Goal: Information Seeking & Learning: Check status

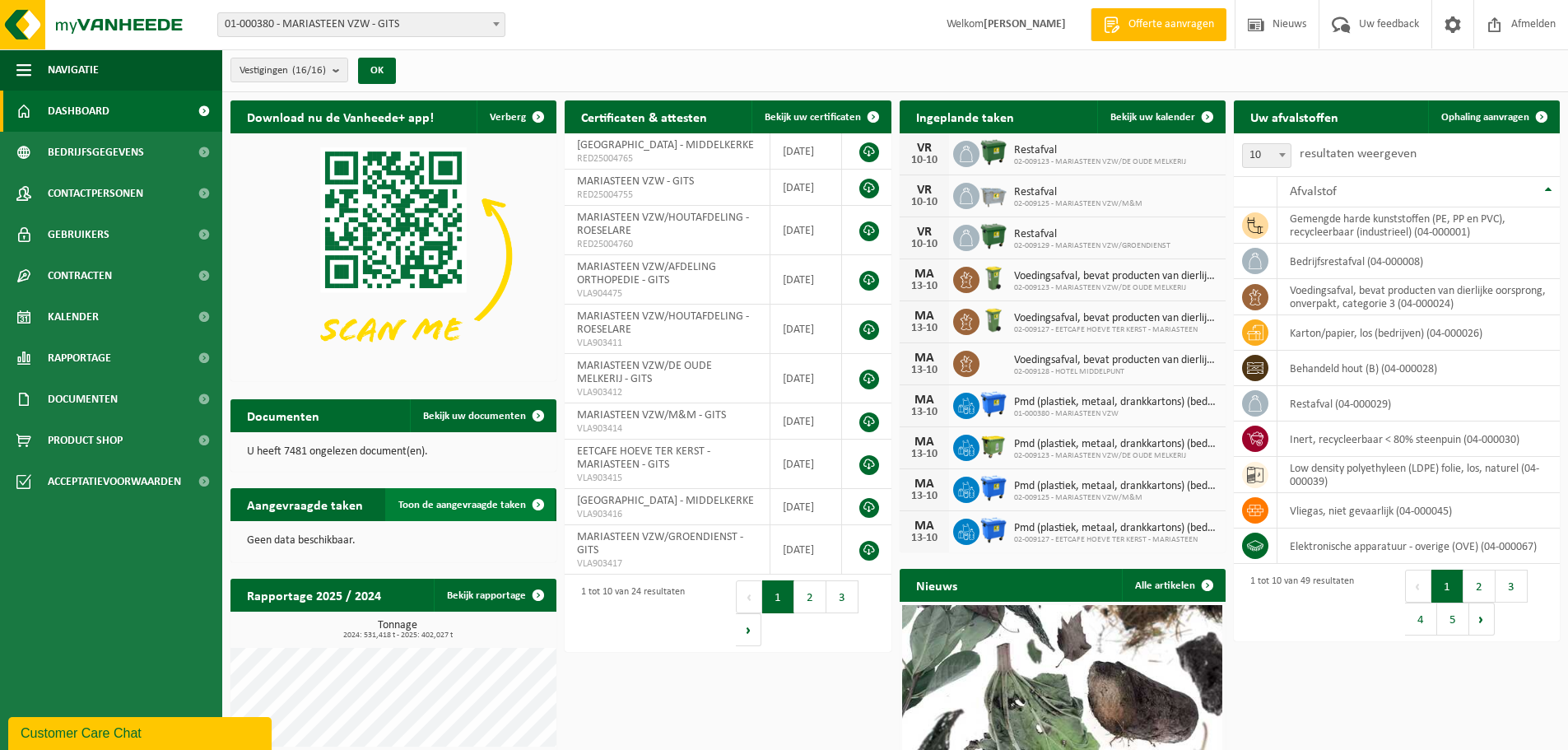
click at [450, 499] on span "Toon de aangevraagde taken" at bounding box center [462, 504] width 128 height 11
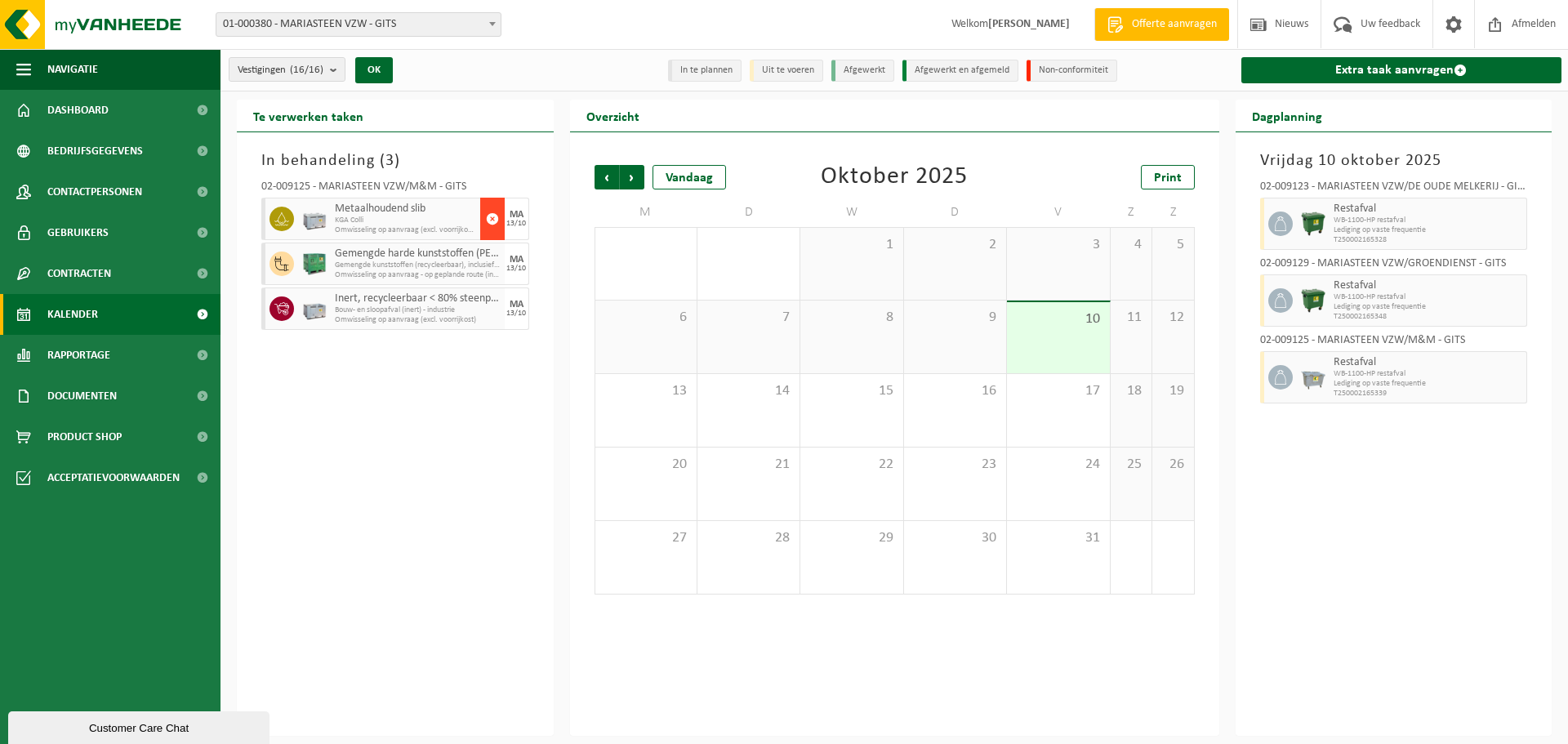
click at [491, 220] on span "button" at bounding box center [492, 218] width 13 height 32
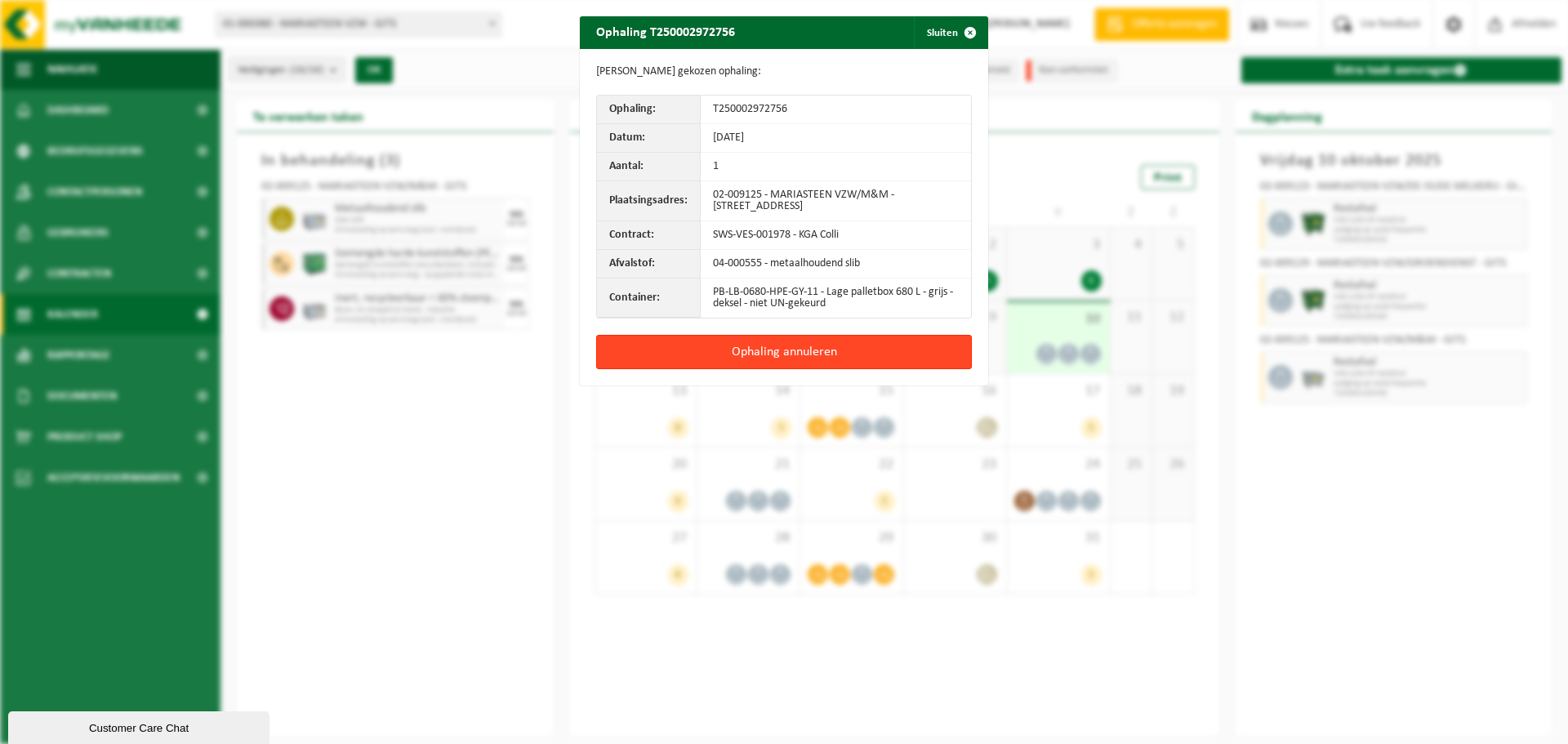
click at [742, 346] on button "Ophaling annuleren" at bounding box center [784, 352] width 376 height 34
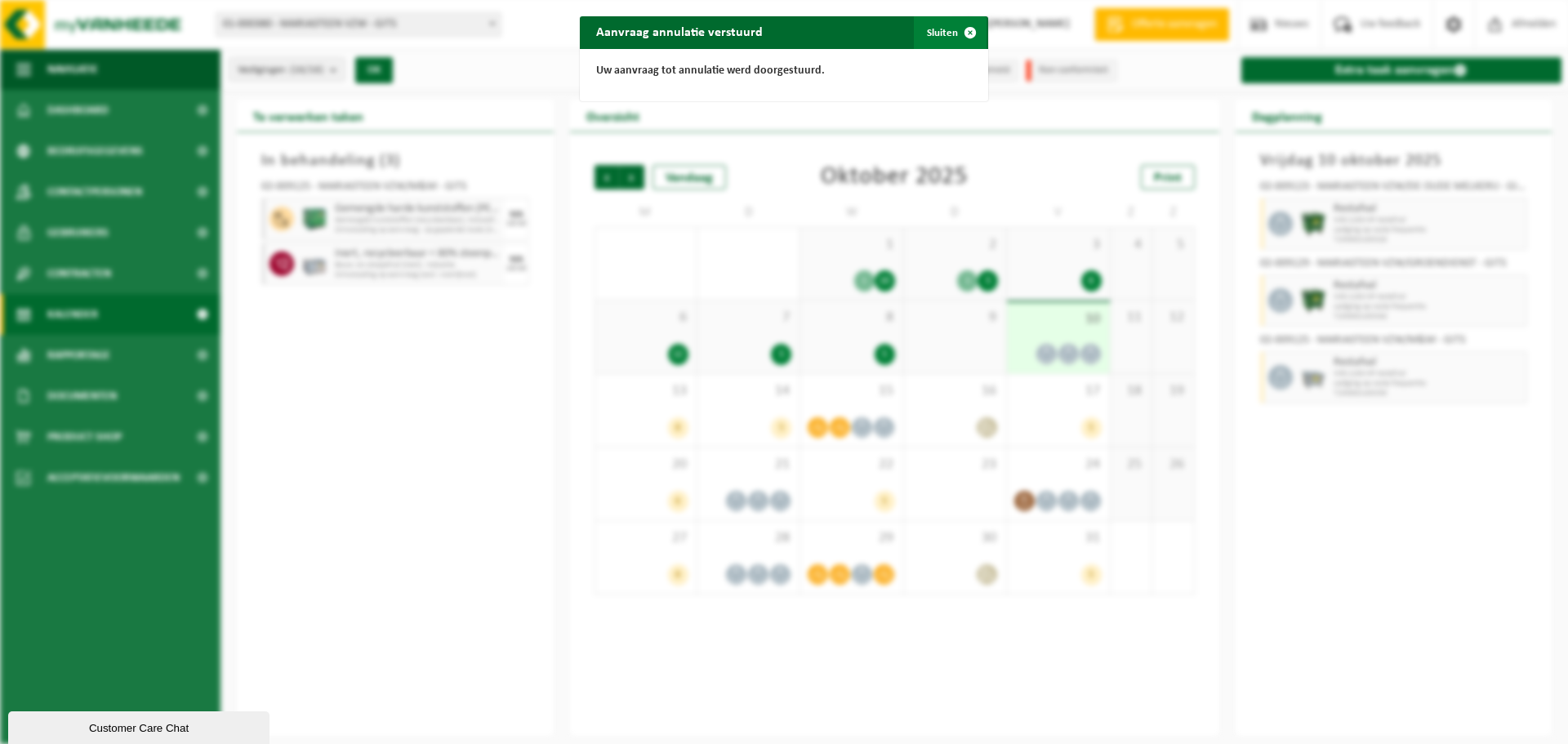
click at [947, 26] on button "Sluiten" at bounding box center [951, 32] width 73 height 32
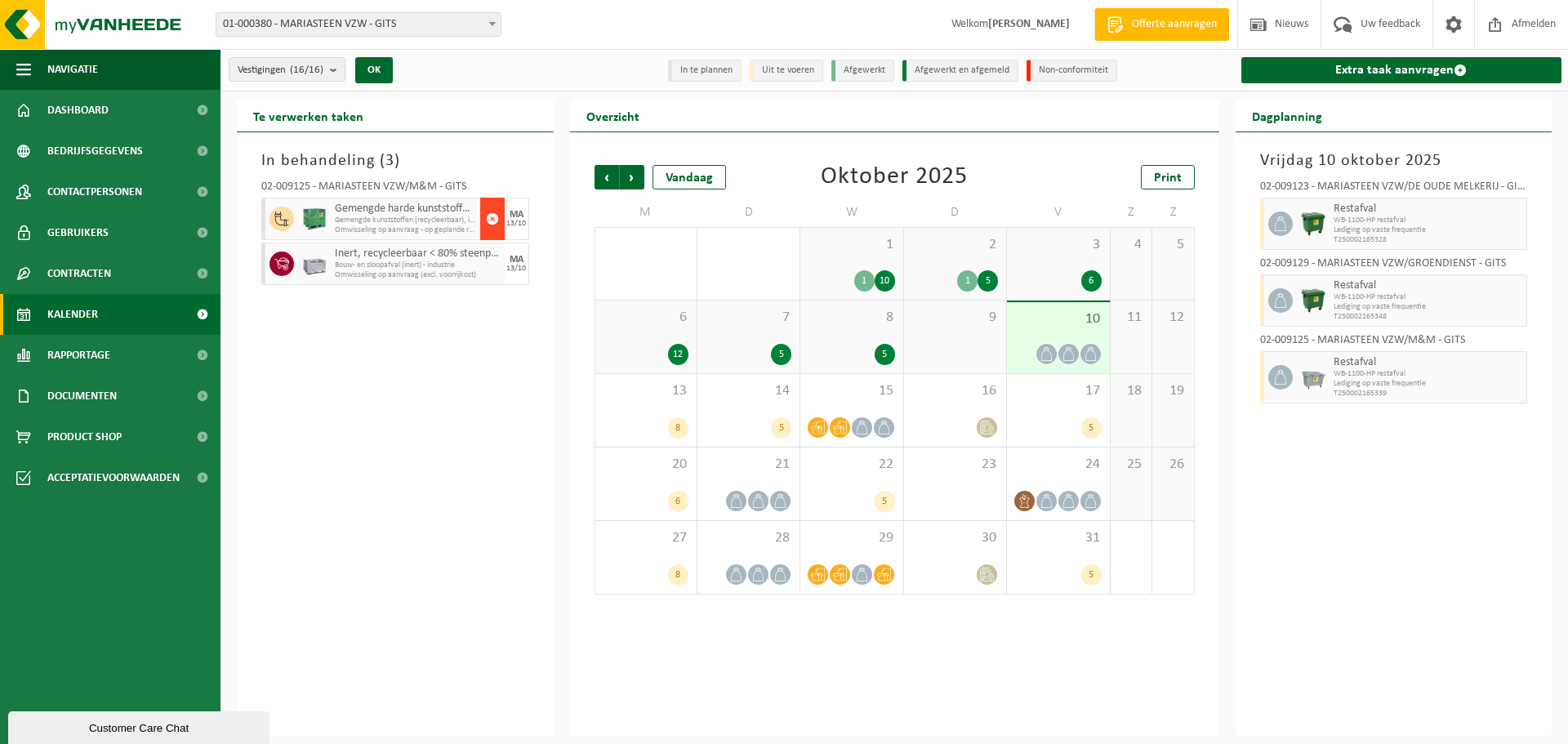
click at [491, 216] on span "button" at bounding box center [492, 218] width 13 height 32
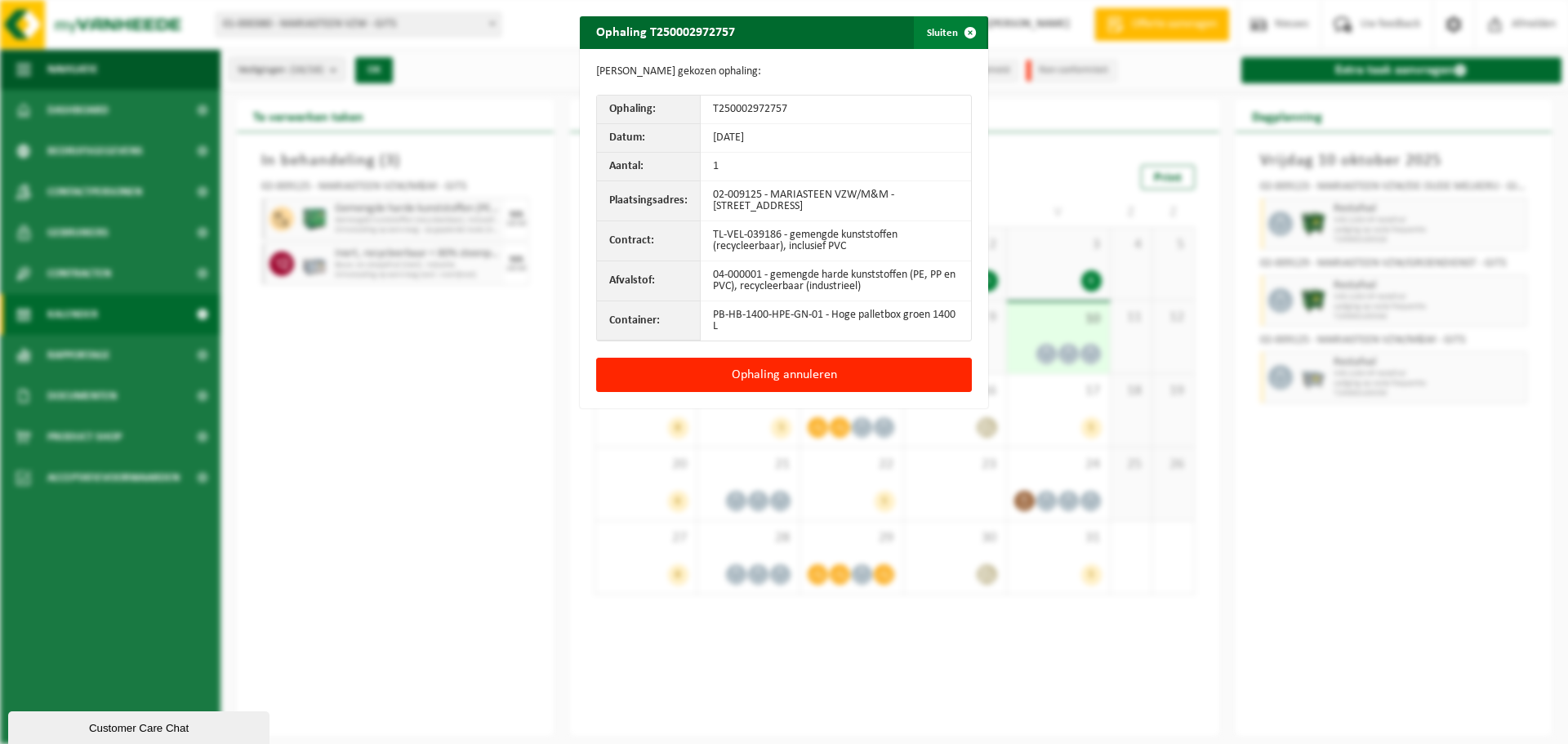
click at [941, 32] on button "Sluiten" at bounding box center [951, 32] width 73 height 32
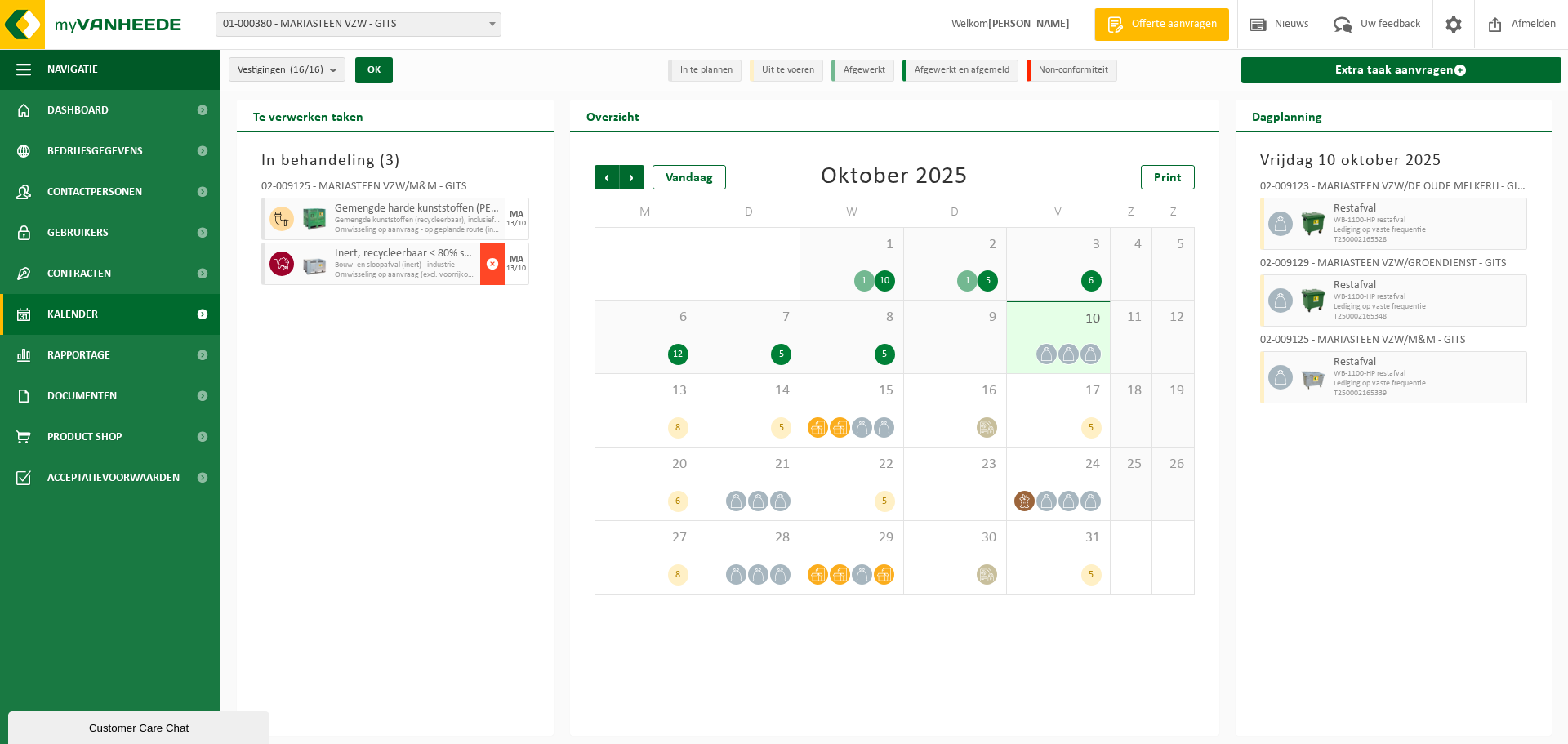
click at [495, 255] on span "button" at bounding box center [492, 263] width 13 height 32
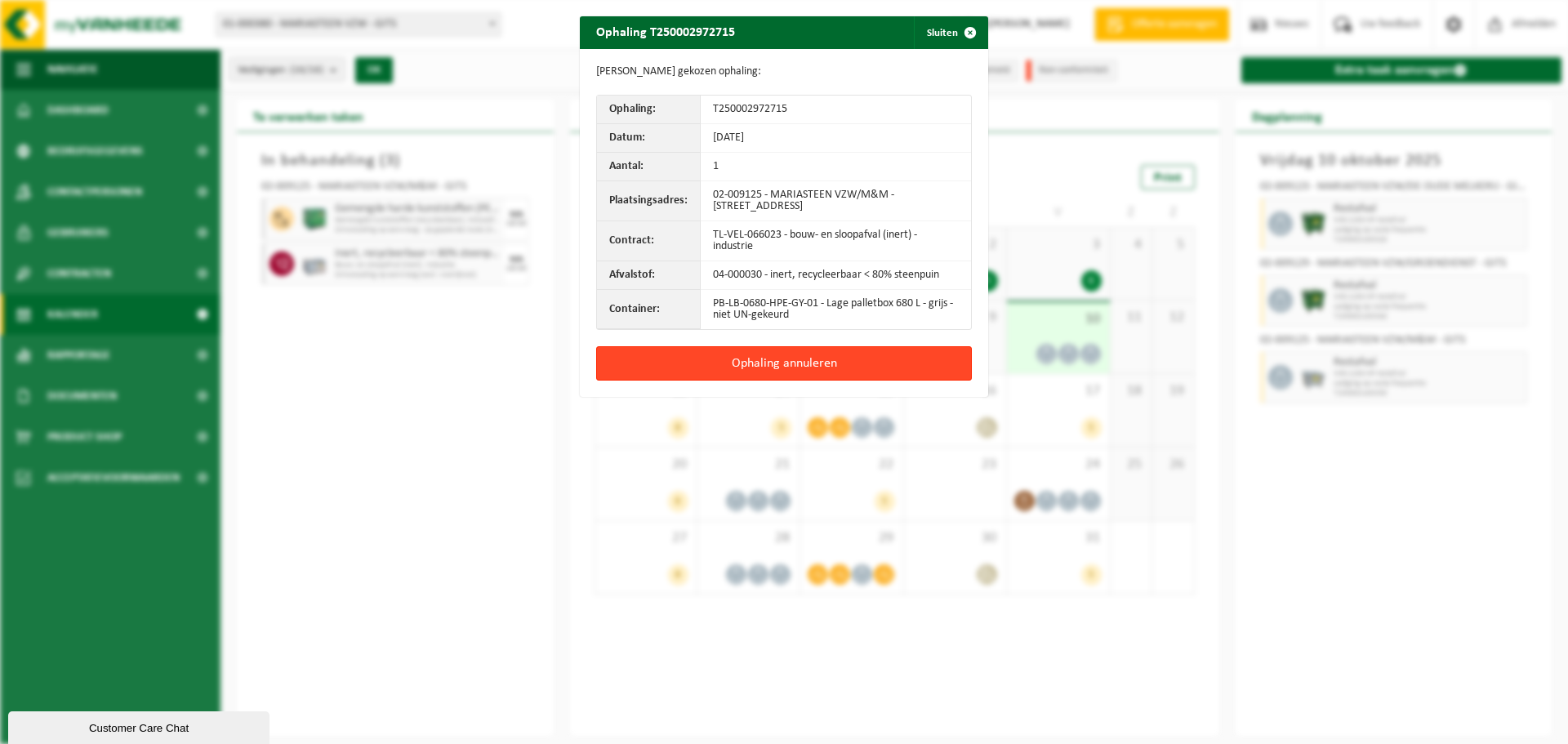
click at [740, 356] on button "Ophaling annuleren" at bounding box center [784, 363] width 376 height 34
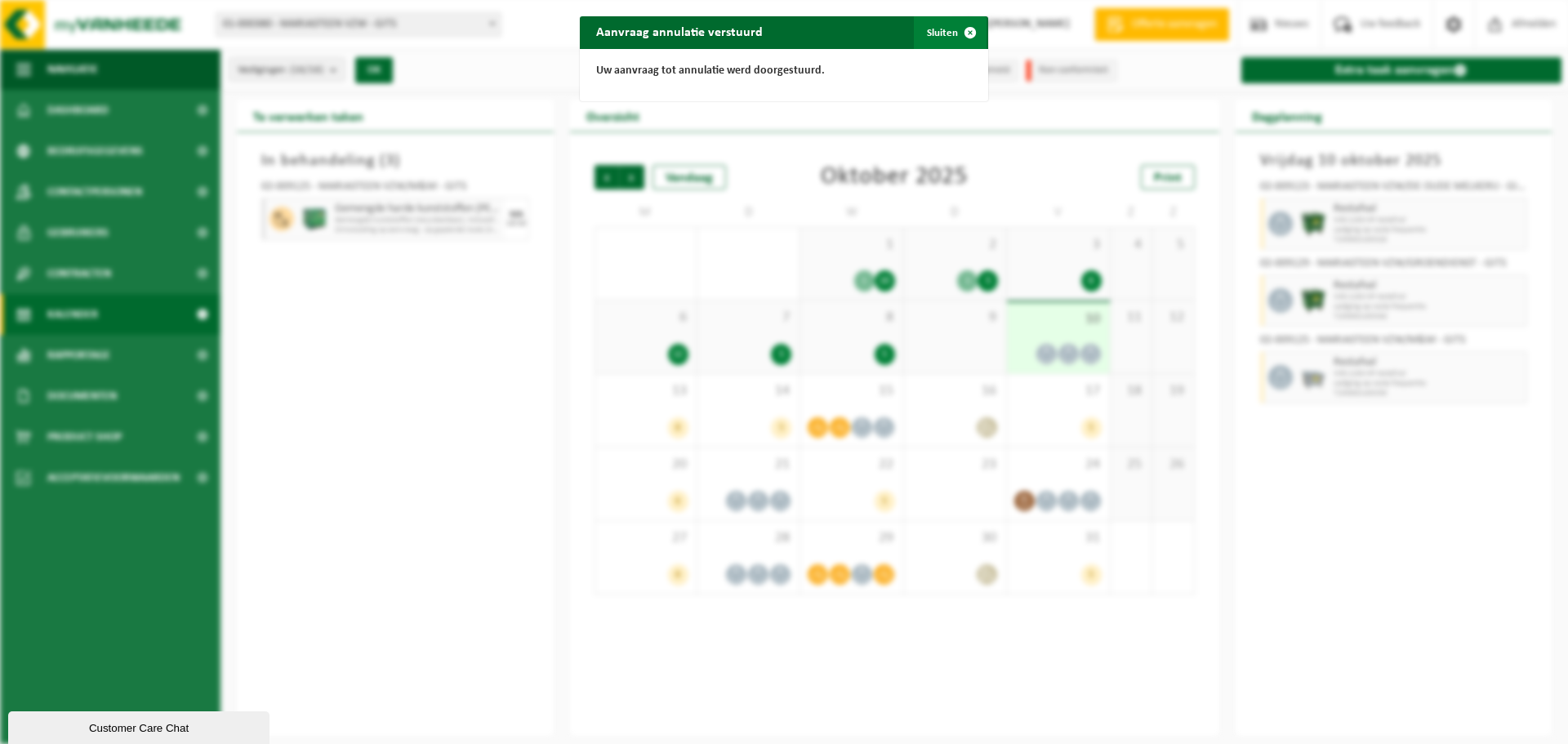
click at [945, 30] on button "Sluiten" at bounding box center [951, 32] width 73 height 32
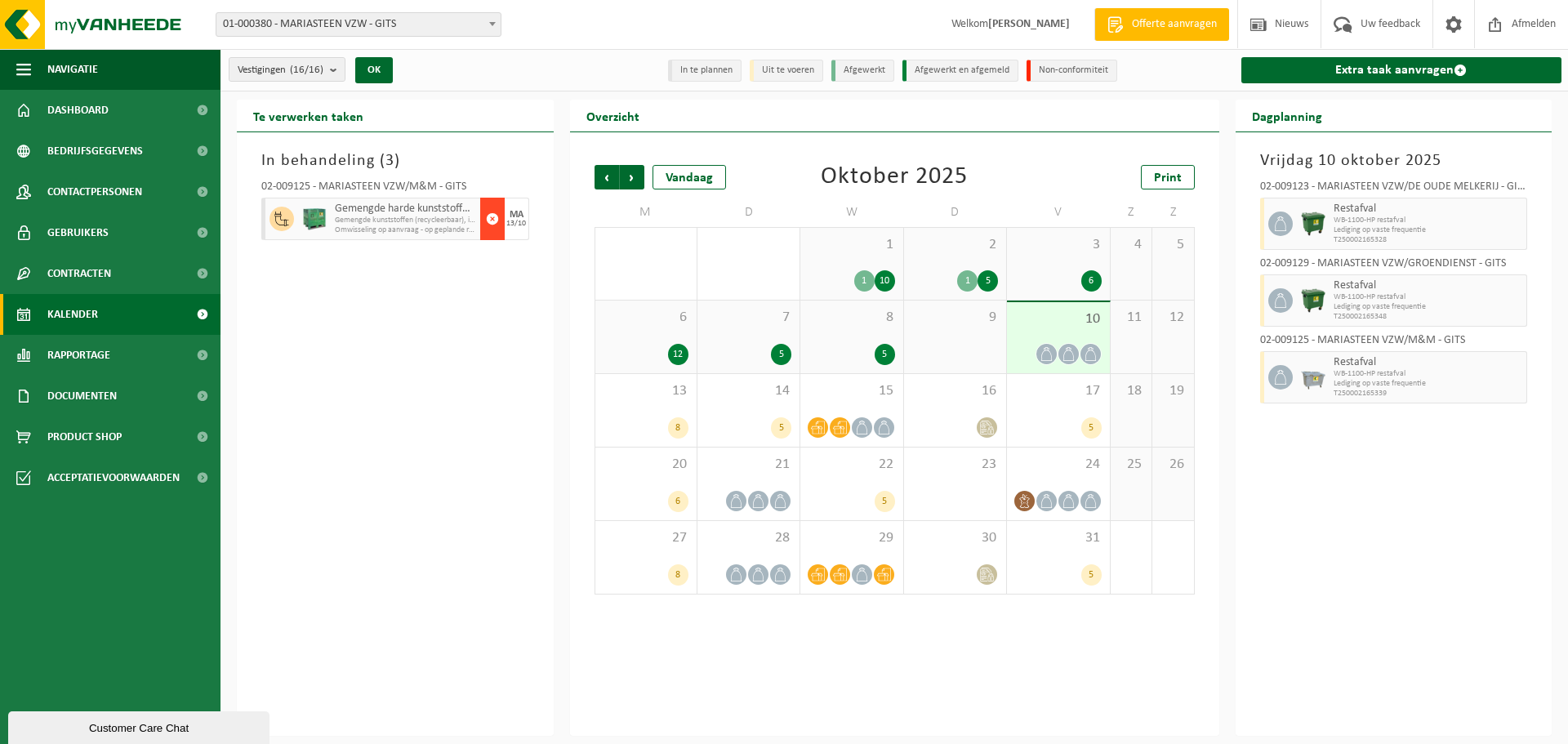
click at [496, 216] on span "button" at bounding box center [492, 218] width 13 height 32
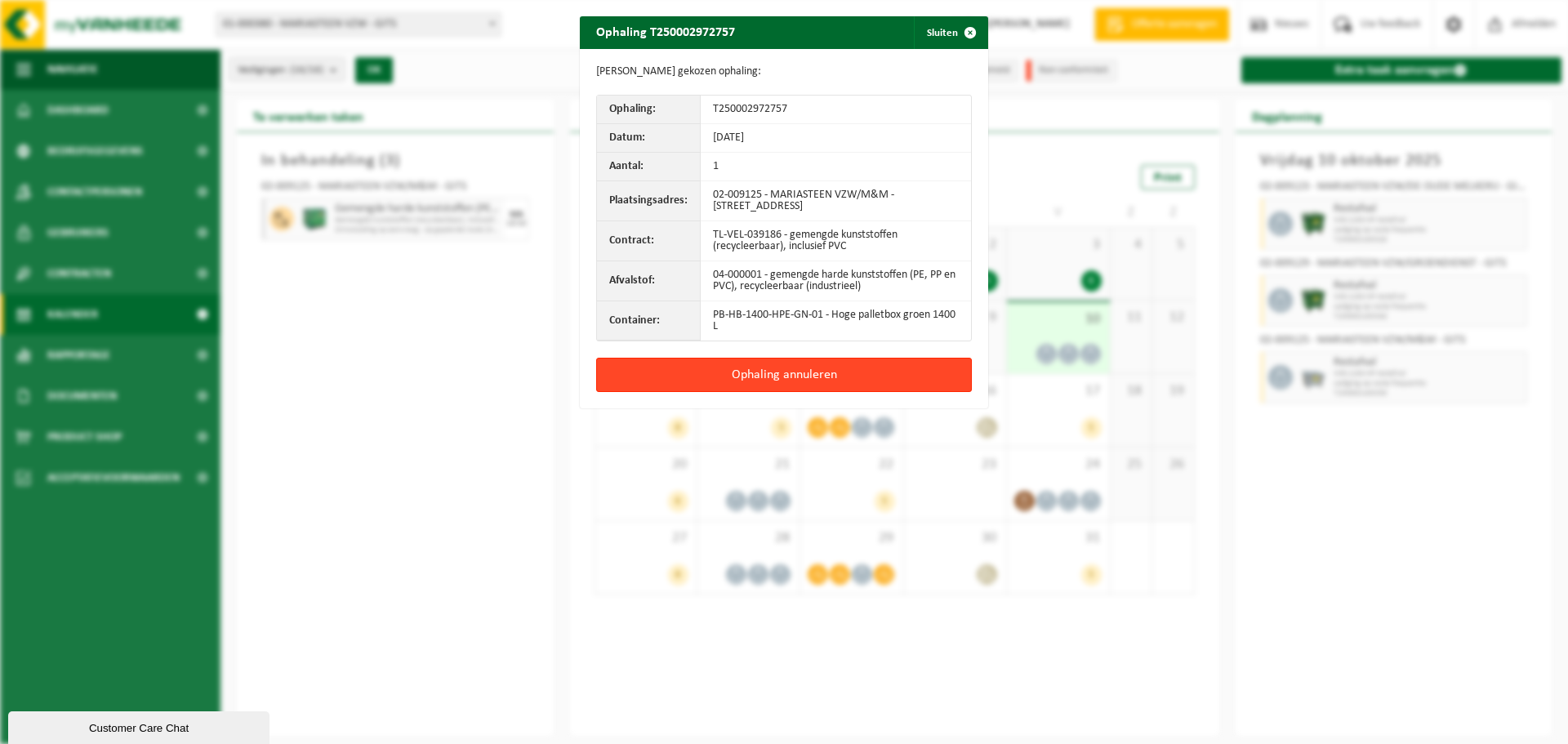
click at [758, 376] on button "Ophaling annuleren" at bounding box center [784, 375] width 376 height 34
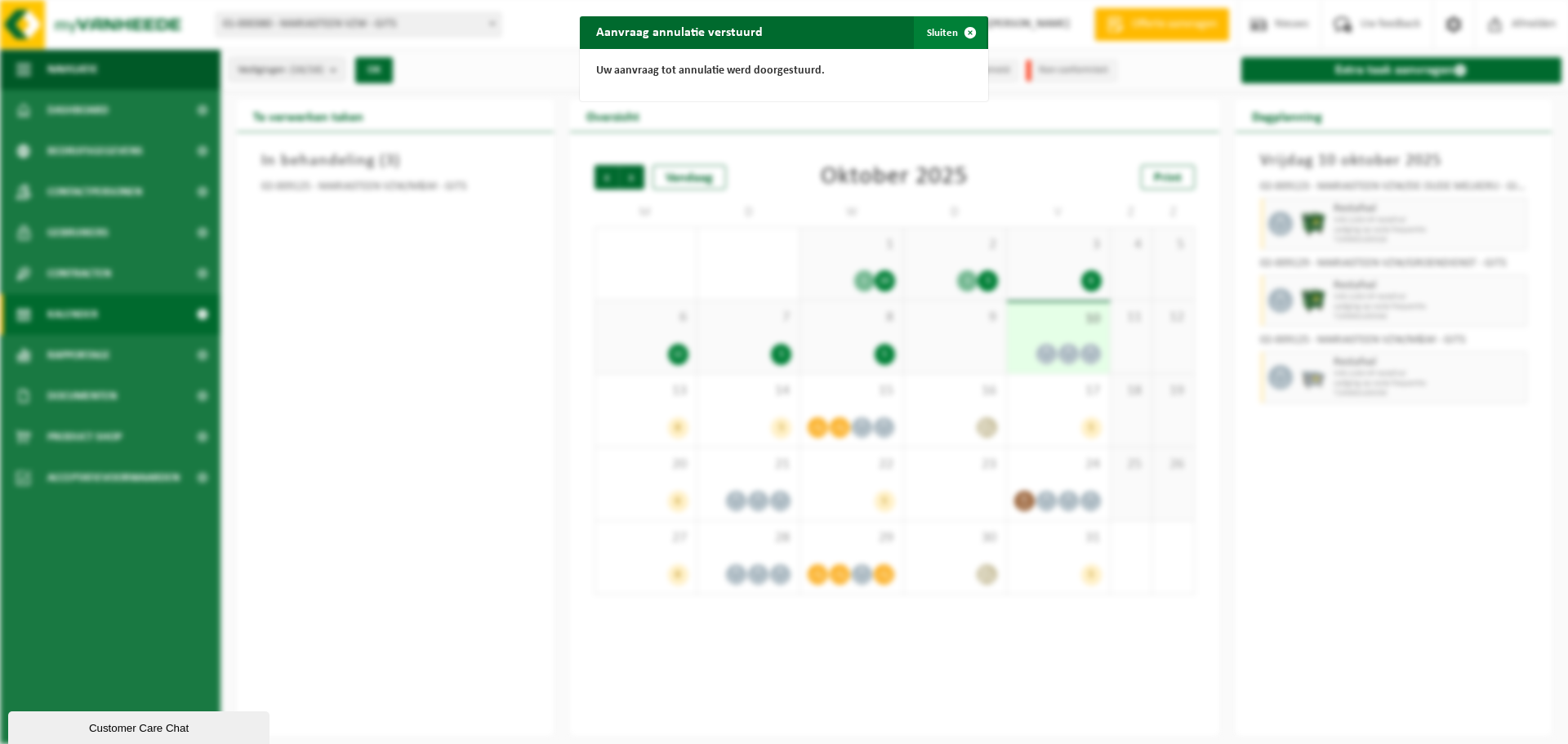
click at [953, 33] on span "button" at bounding box center [970, 32] width 32 height 32
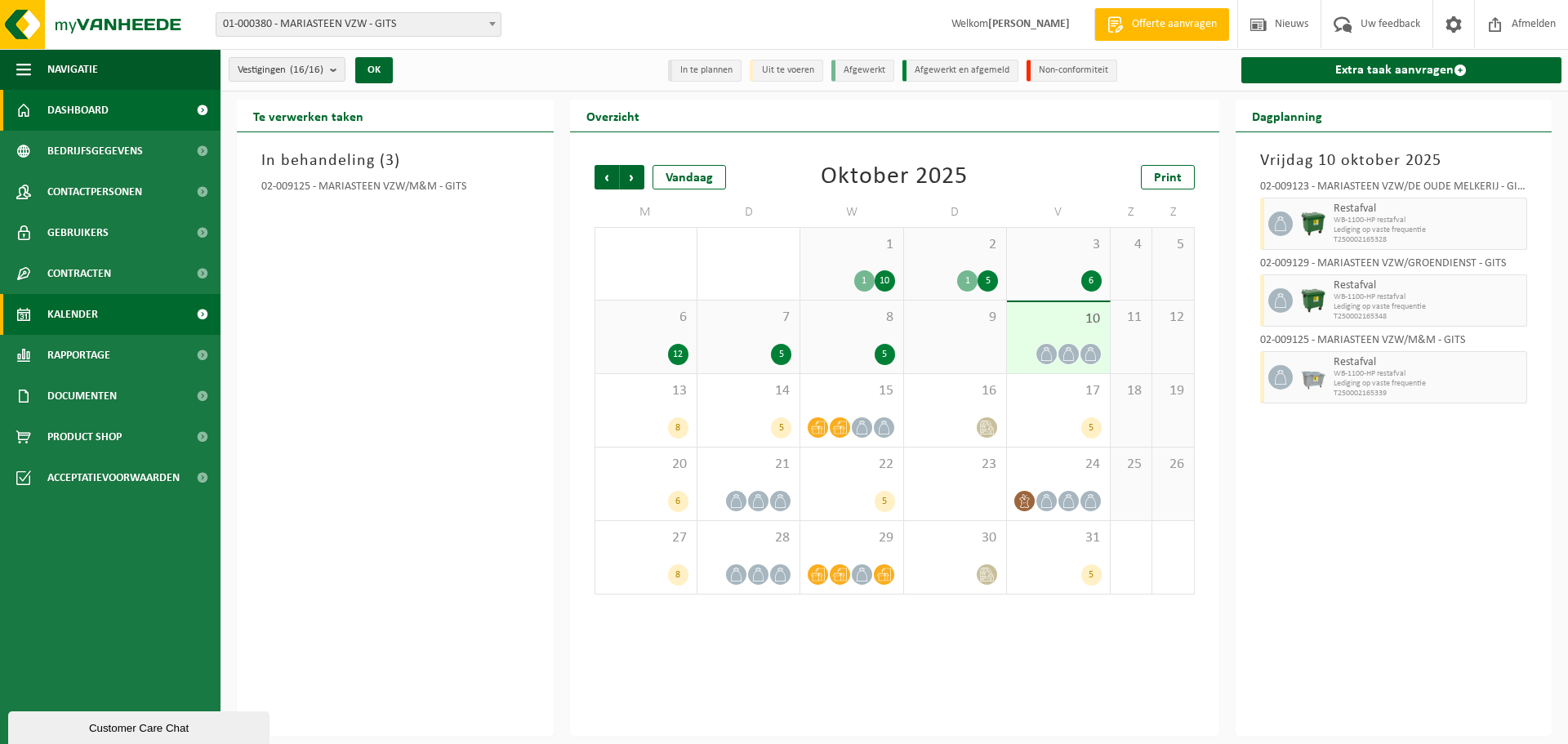
click at [128, 103] on link "Dashboard" at bounding box center [110, 110] width 220 height 41
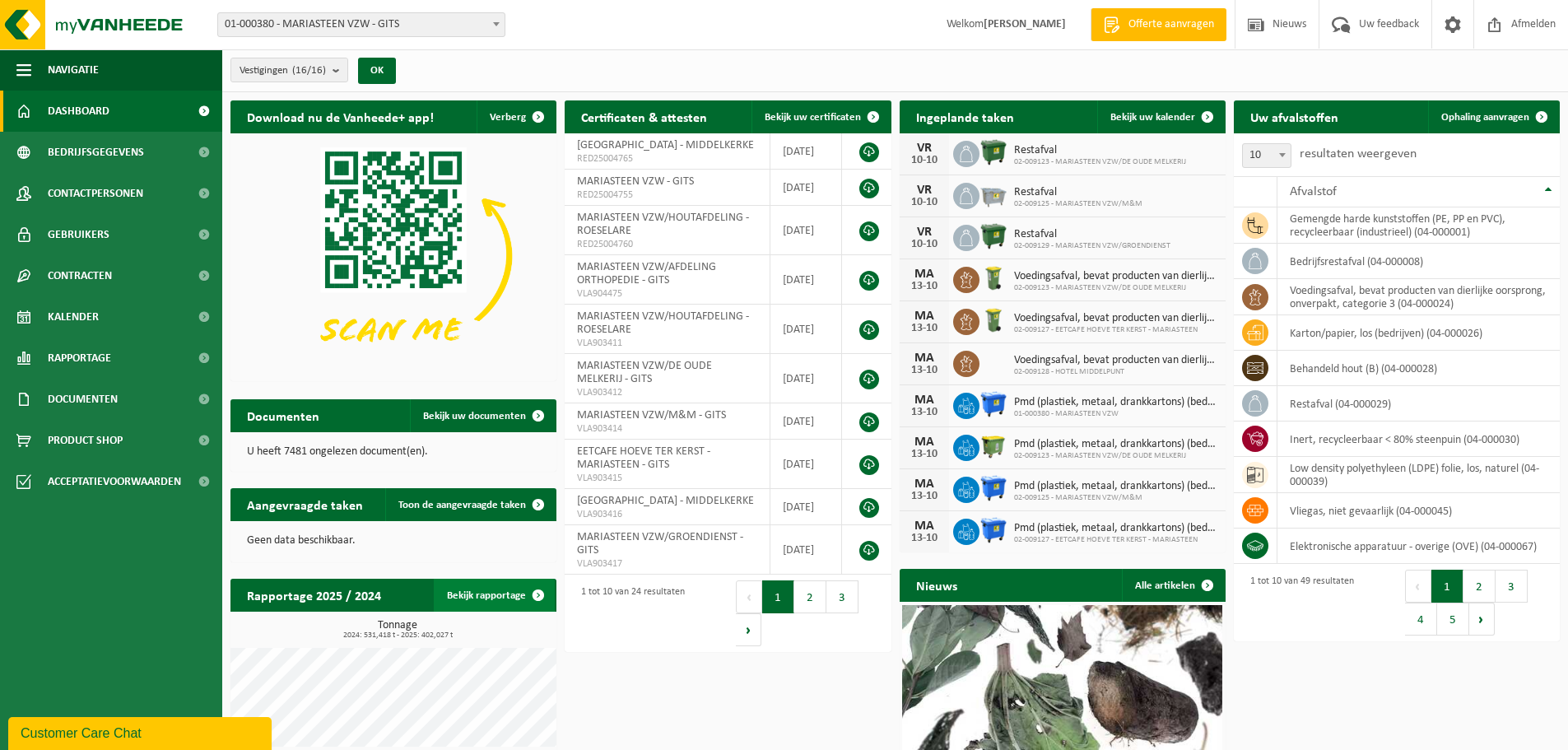
click at [514, 592] on link "Bekijk rapportage" at bounding box center [494, 595] width 121 height 33
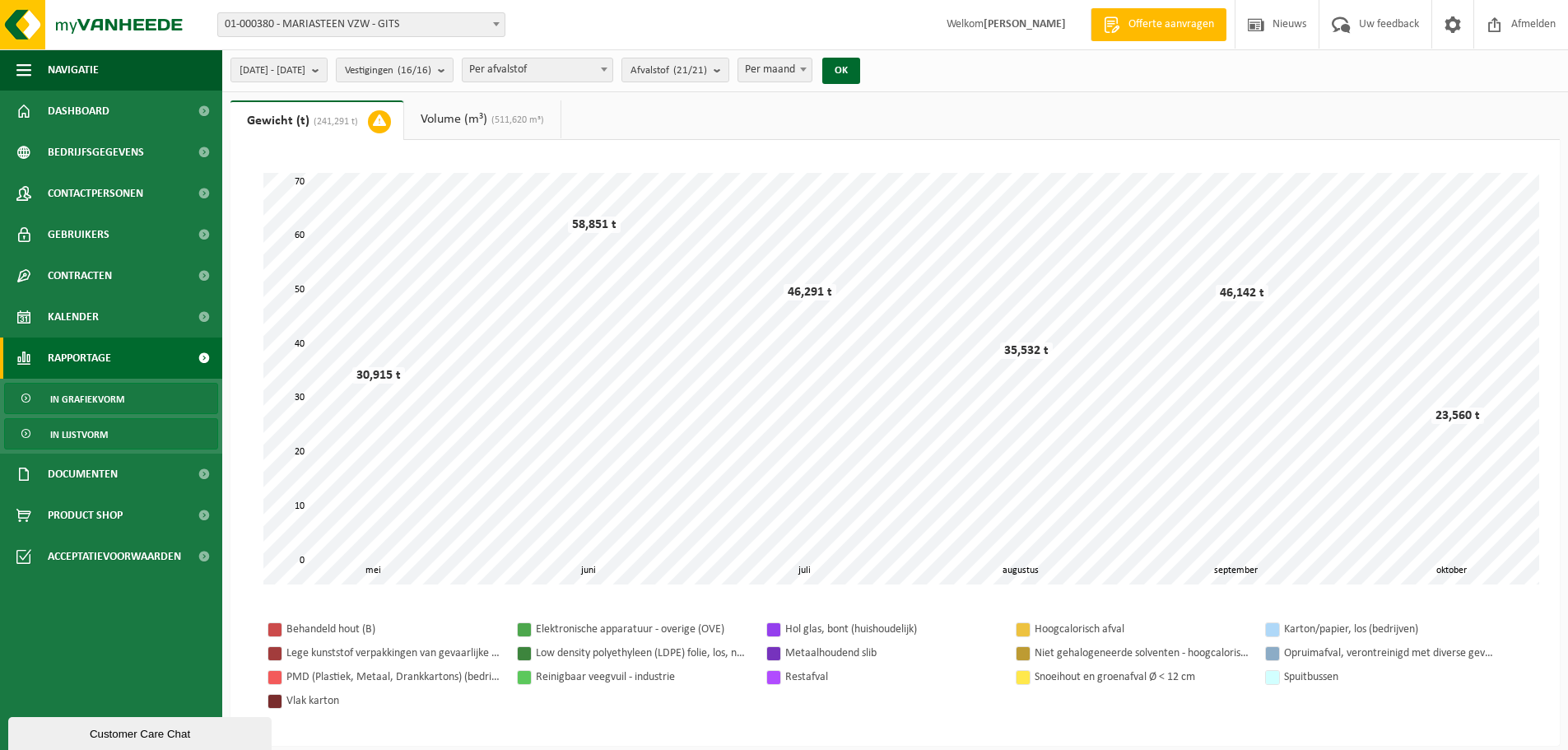
click at [104, 428] on span "In lijstvorm" at bounding box center [79, 435] width 58 height 32
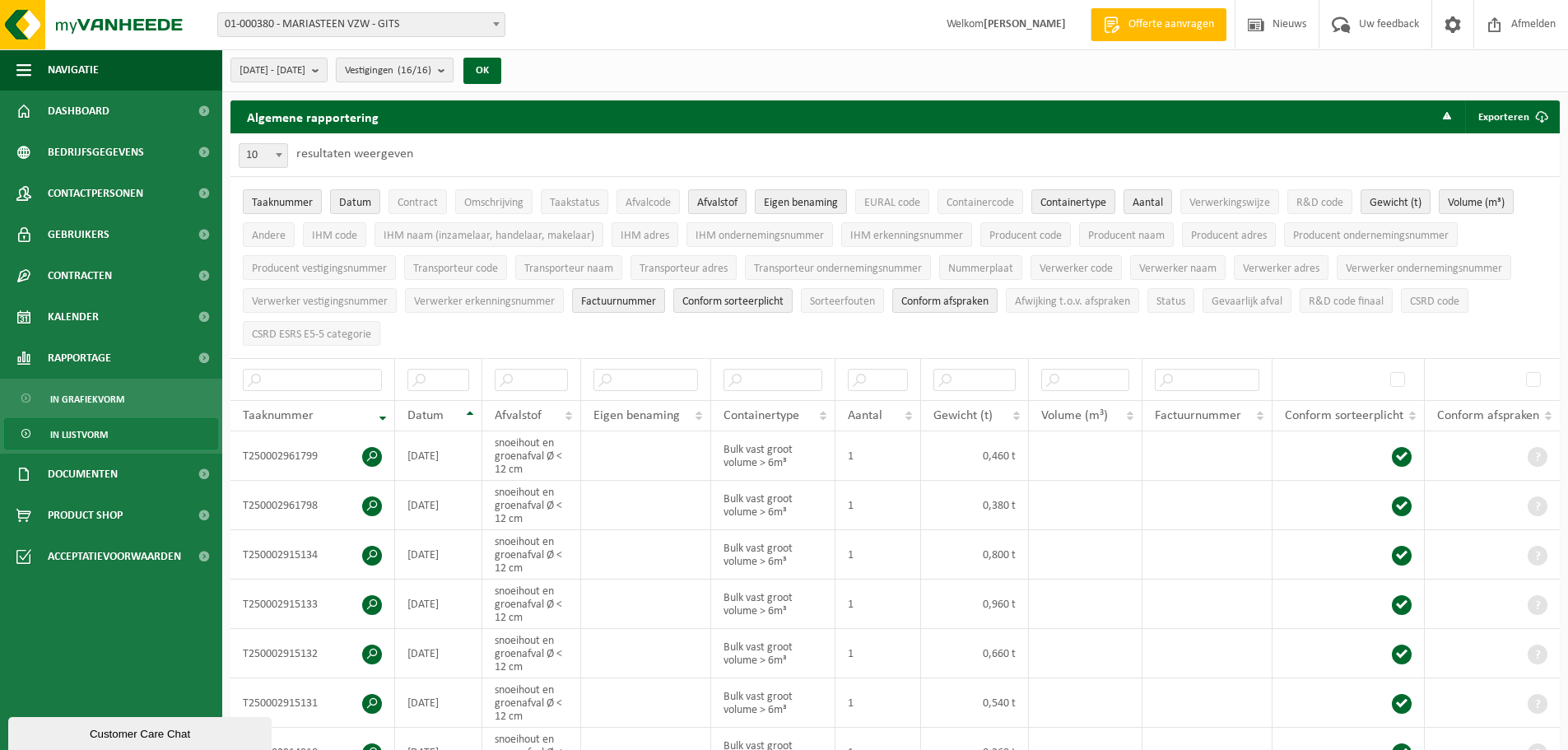
click at [453, 69] on b "submit" at bounding box center [444, 70] width 14 height 23
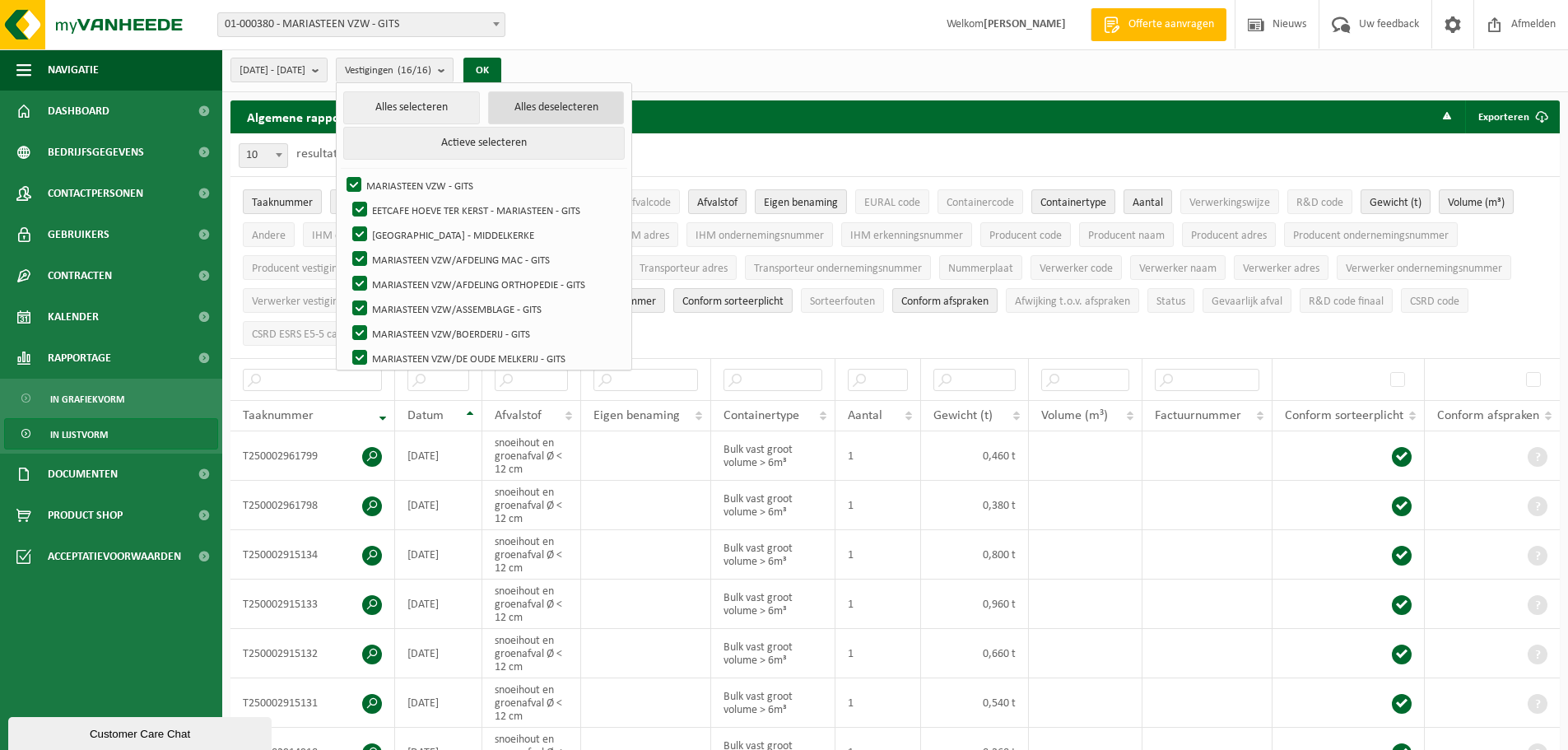
click at [569, 107] on button "Alles deselecteren" at bounding box center [556, 108] width 137 height 33
checkbox input "false"
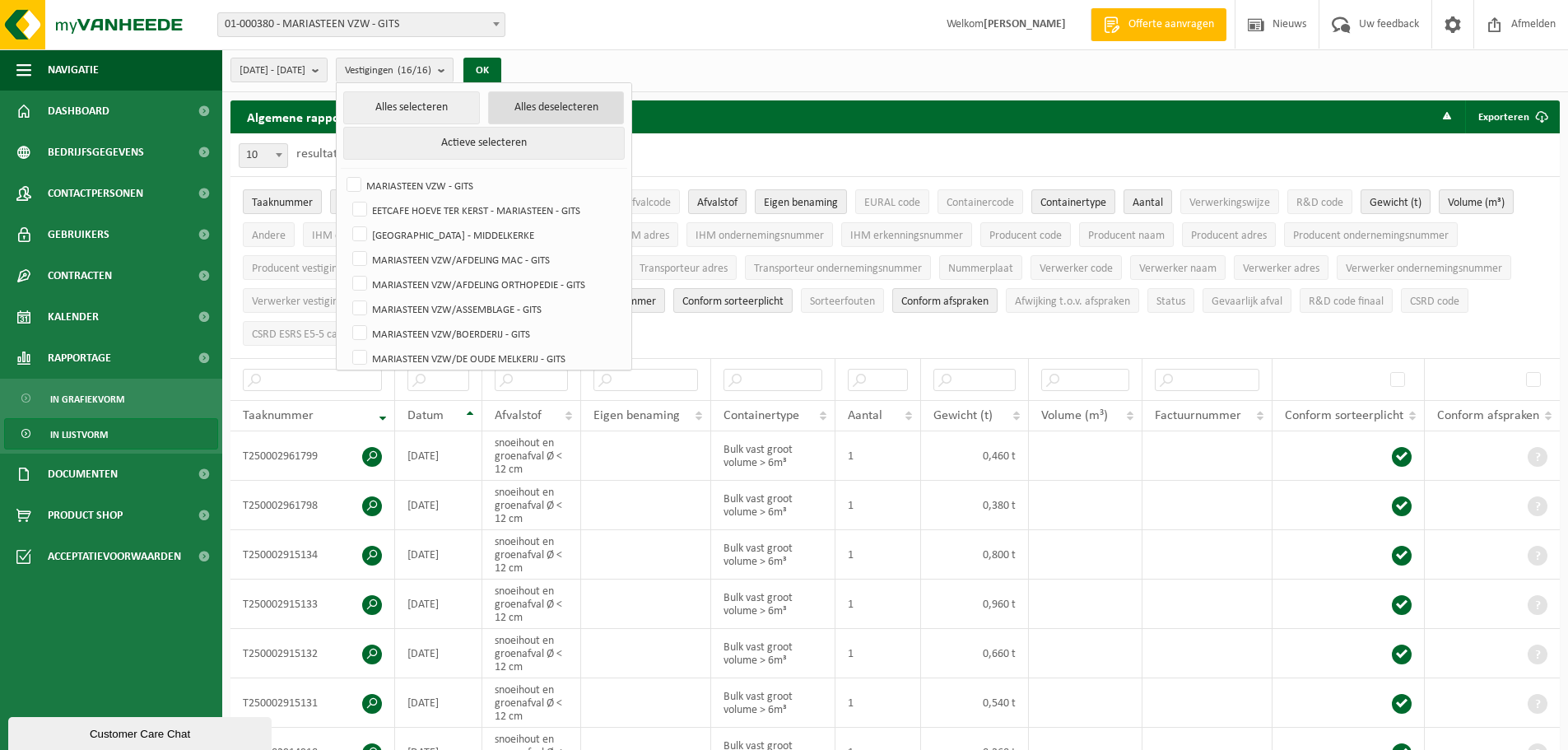
checkbox input "false"
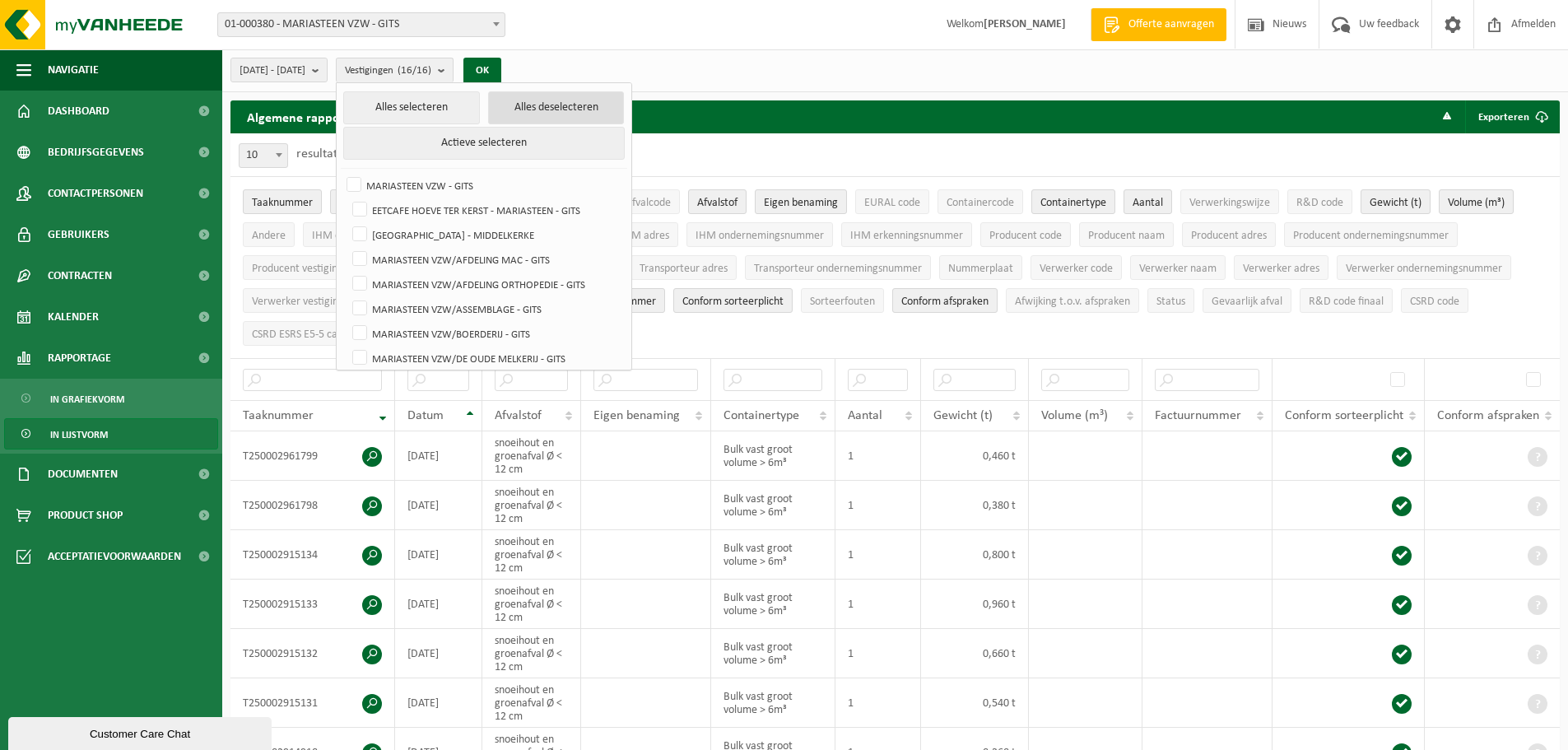
checkbox input "false"
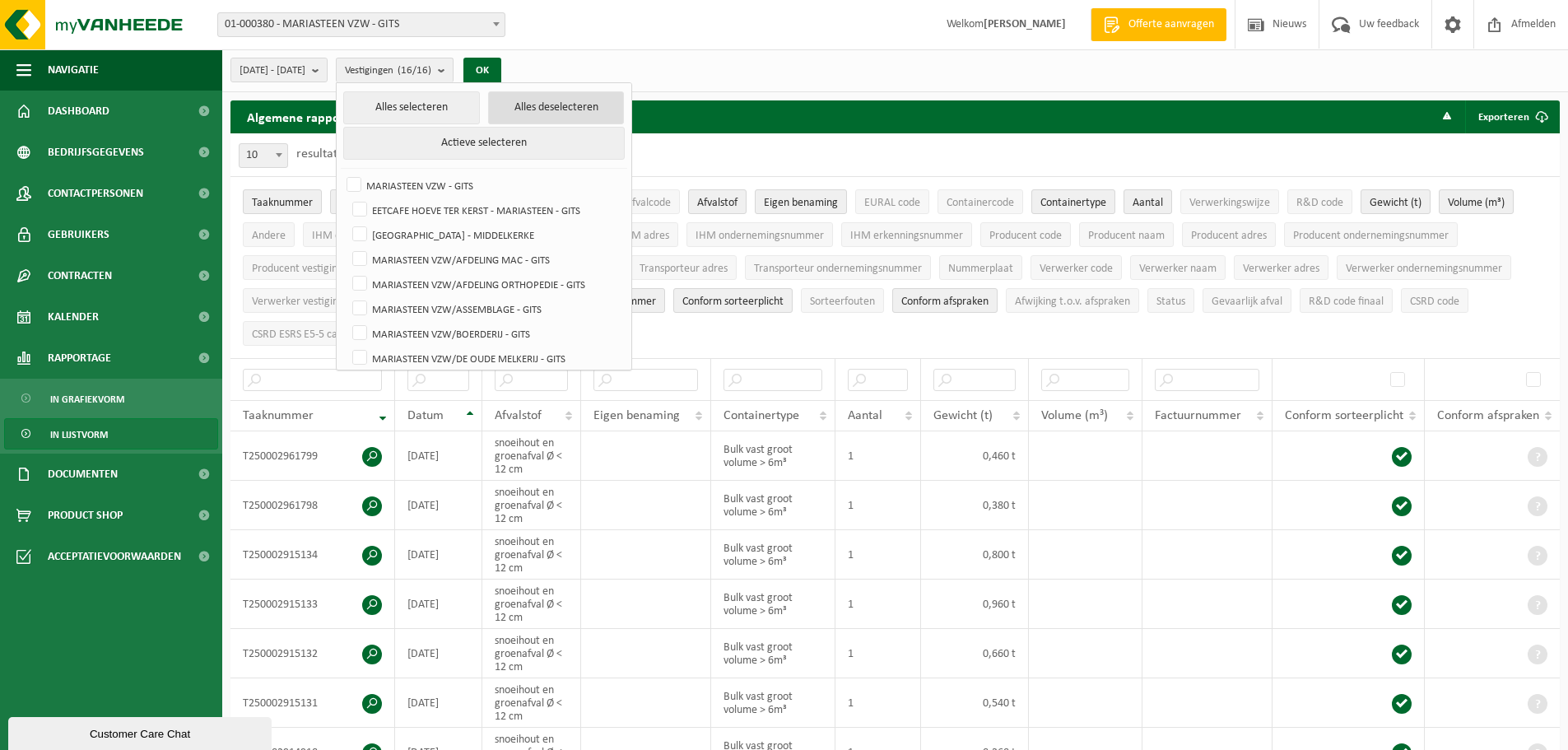
checkbox input "false"
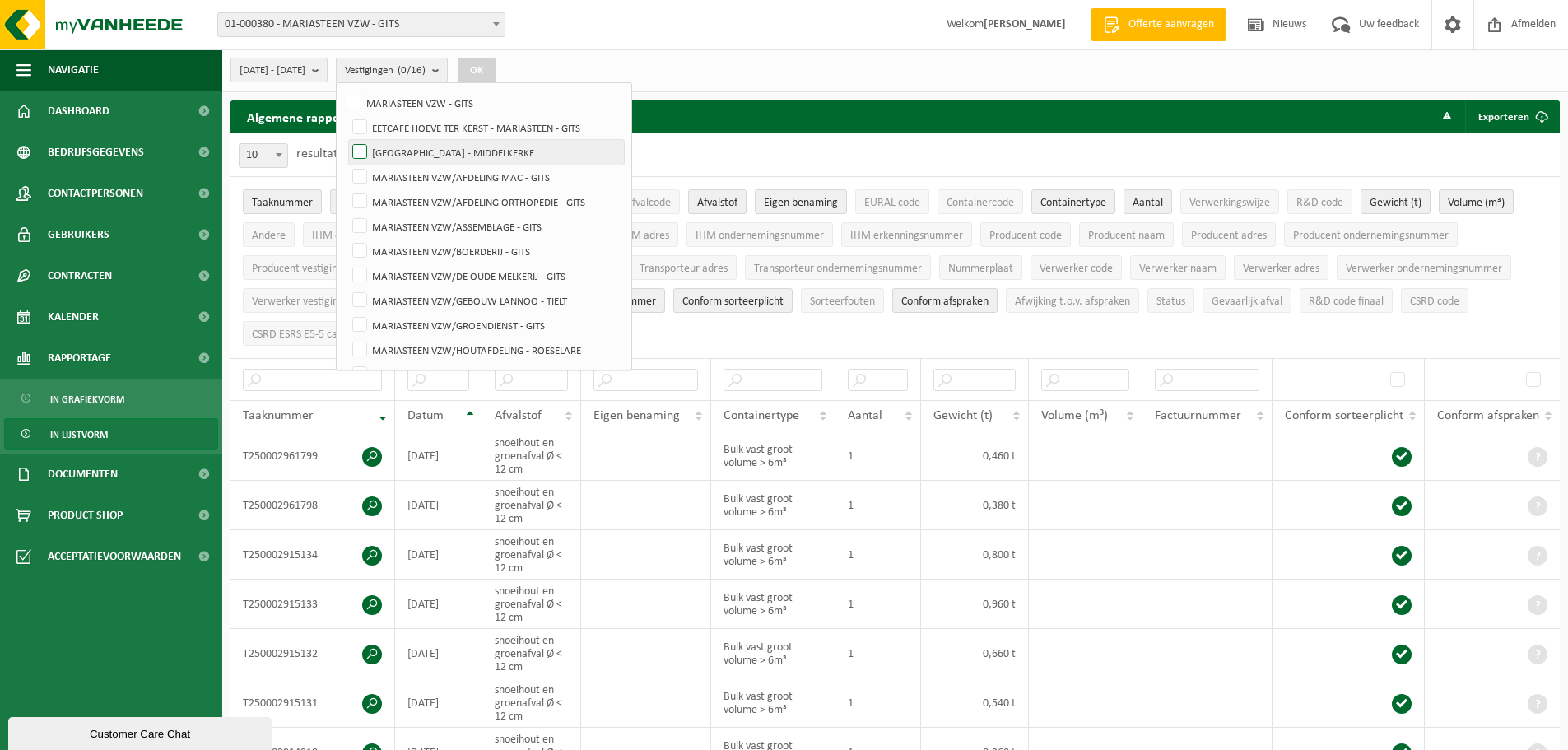
scroll to position [164, 0]
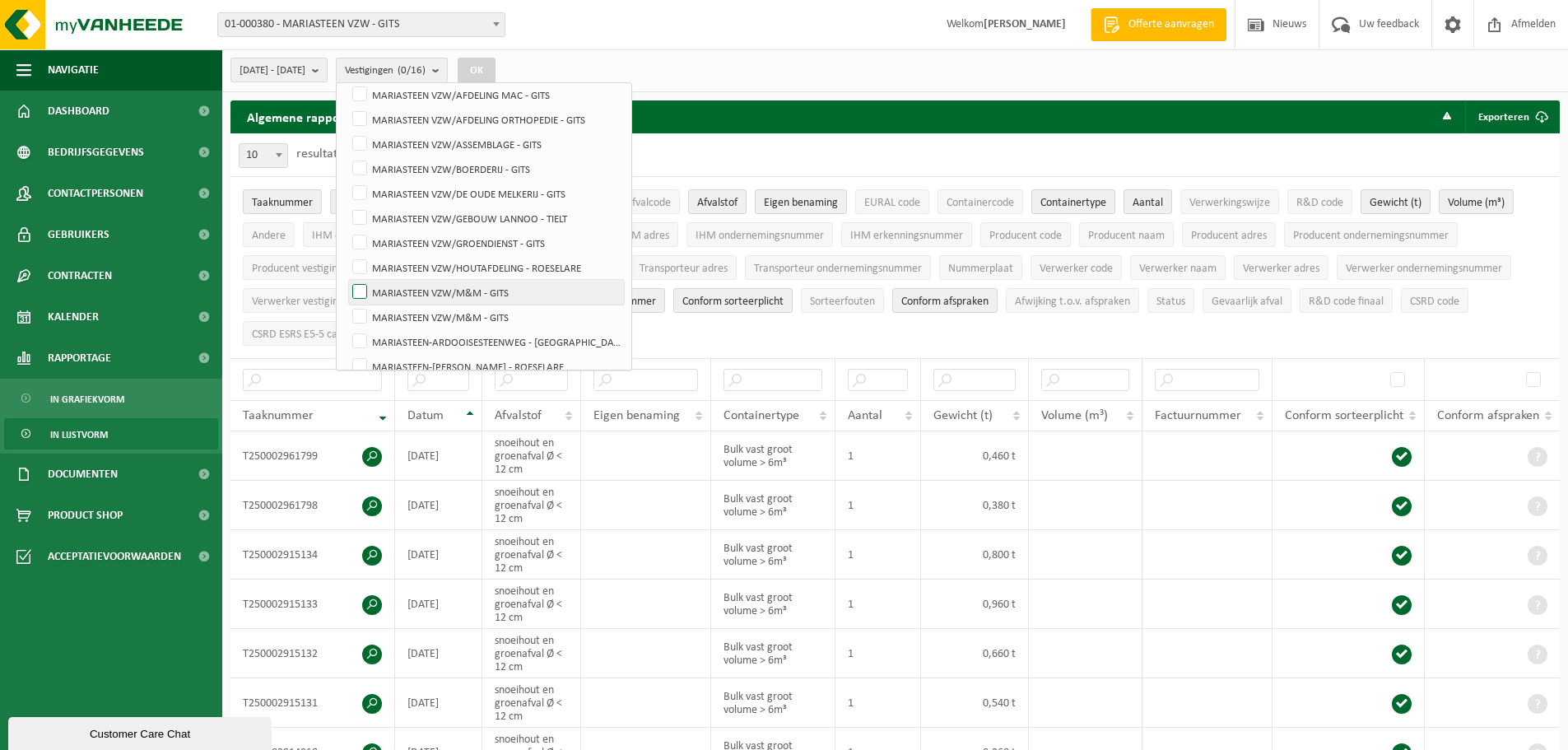
click at [459, 287] on label "MARIASTEEN VZW/M&M - GITS" at bounding box center [487, 292] width 275 height 25
click at [346, 280] on input "MARIASTEEN VZW/M&M - GITS" at bounding box center [345, 279] width 1 height 1
checkbox input "true"
click at [432, 312] on label "MARIASTEEN VZW/M&M - GITS" at bounding box center [487, 317] width 275 height 25
click at [346, 305] on input "MARIASTEEN VZW/M&M - GITS" at bounding box center [345, 304] width 1 height 1
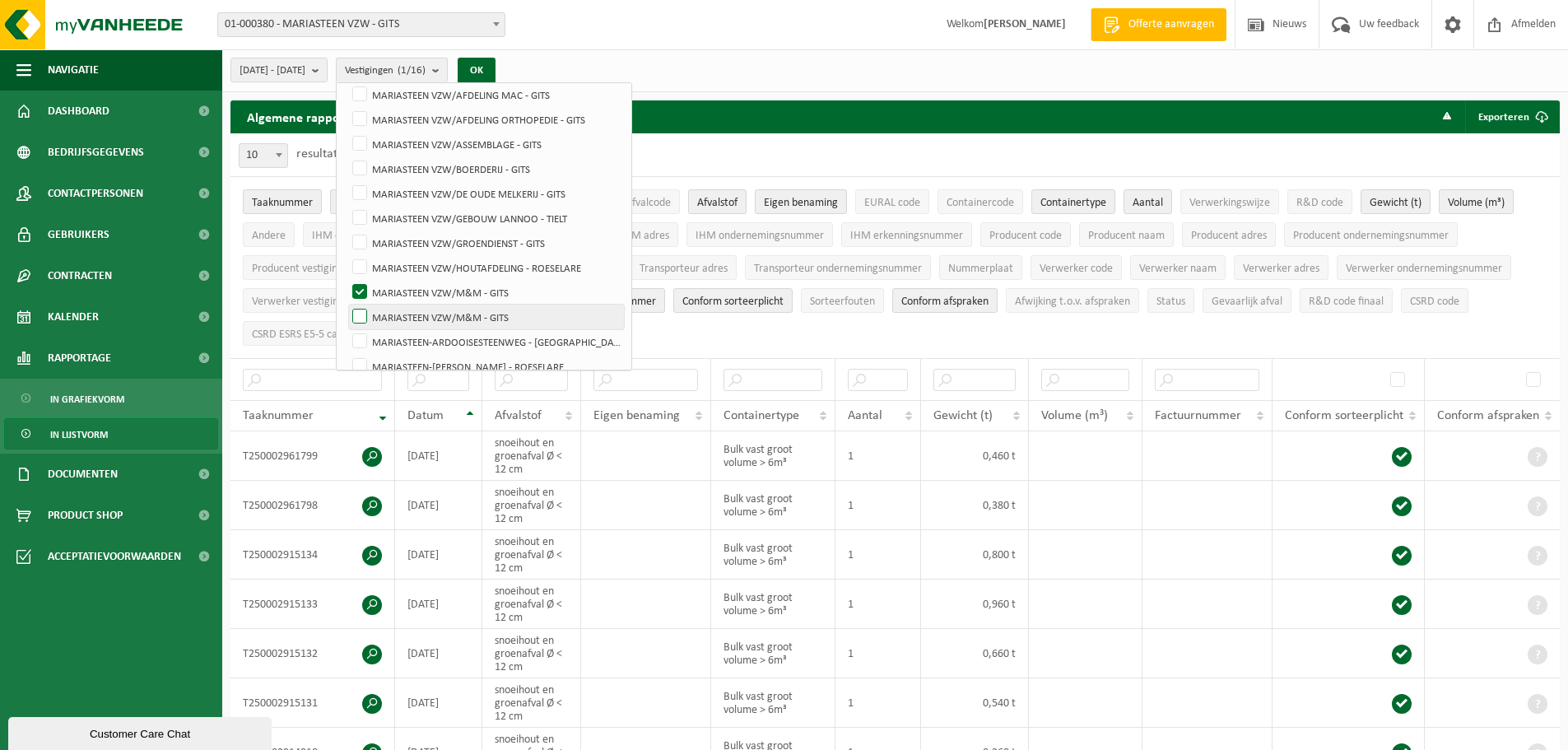
checkbox input "true"
click at [495, 65] on button "OK" at bounding box center [476, 70] width 38 height 26
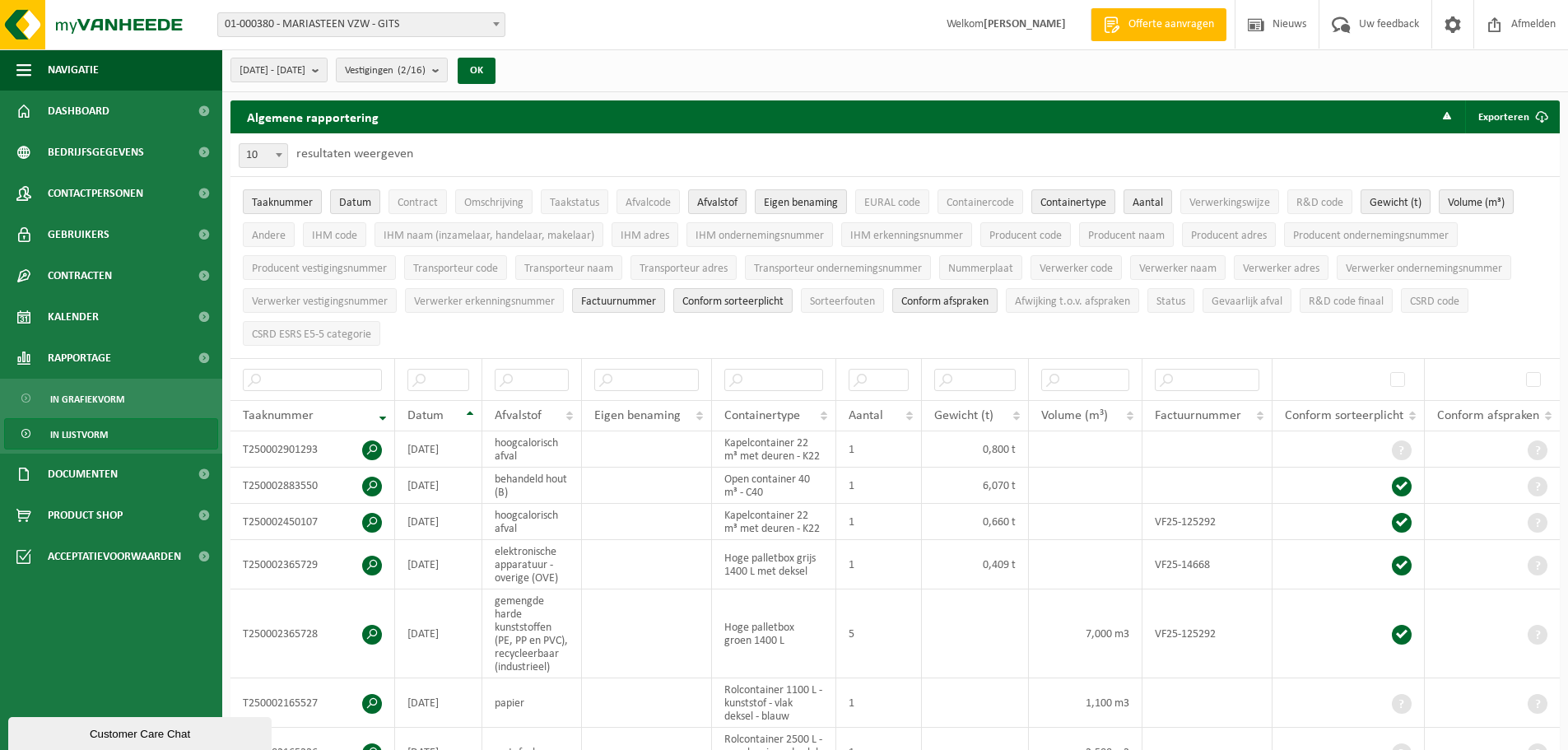
click at [115, 433] on link "In lijstvorm" at bounding box center [111, 434] width 214 height 32
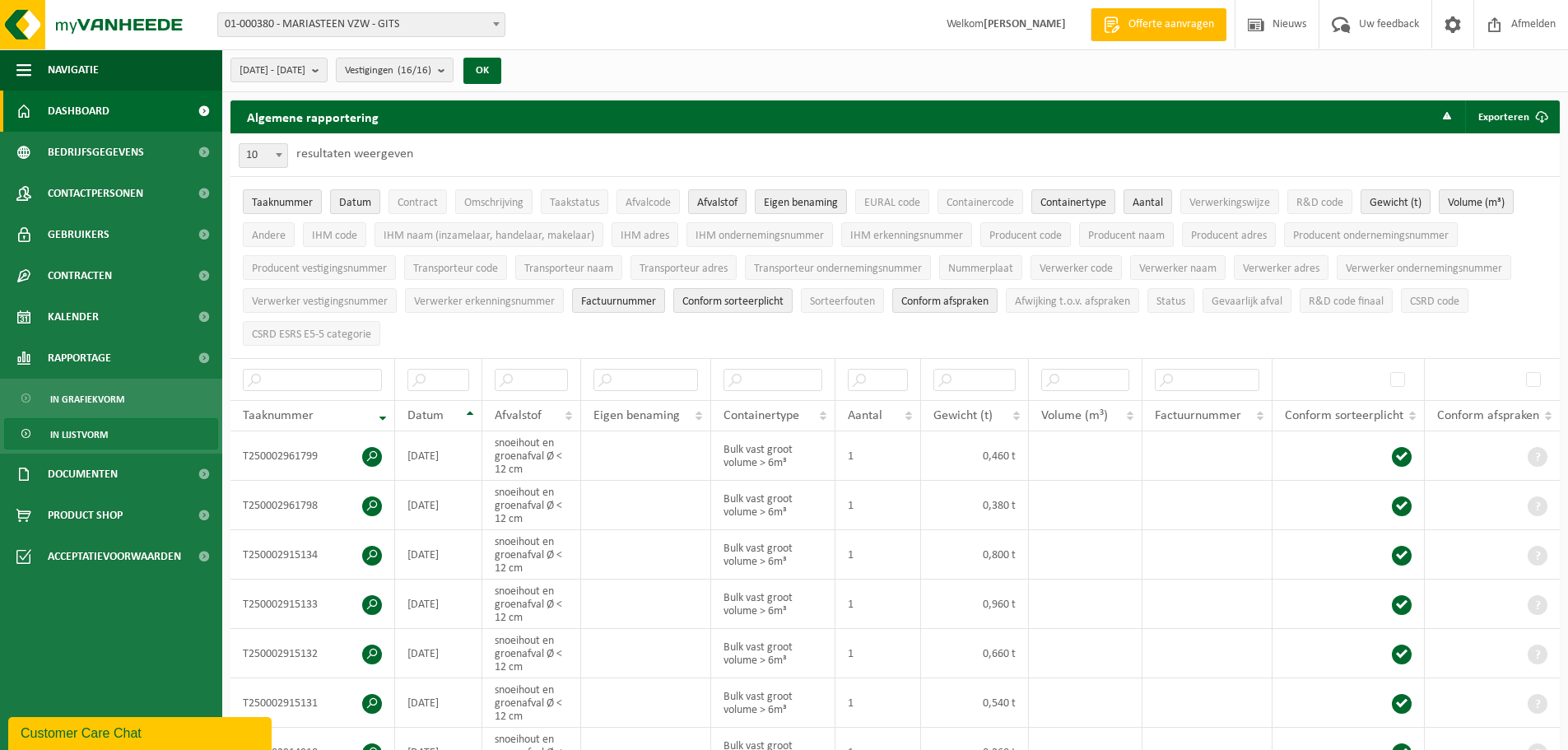
click at [134, 109] on link "Dashboard" at bounding box center [111, 111] width 222 height 41
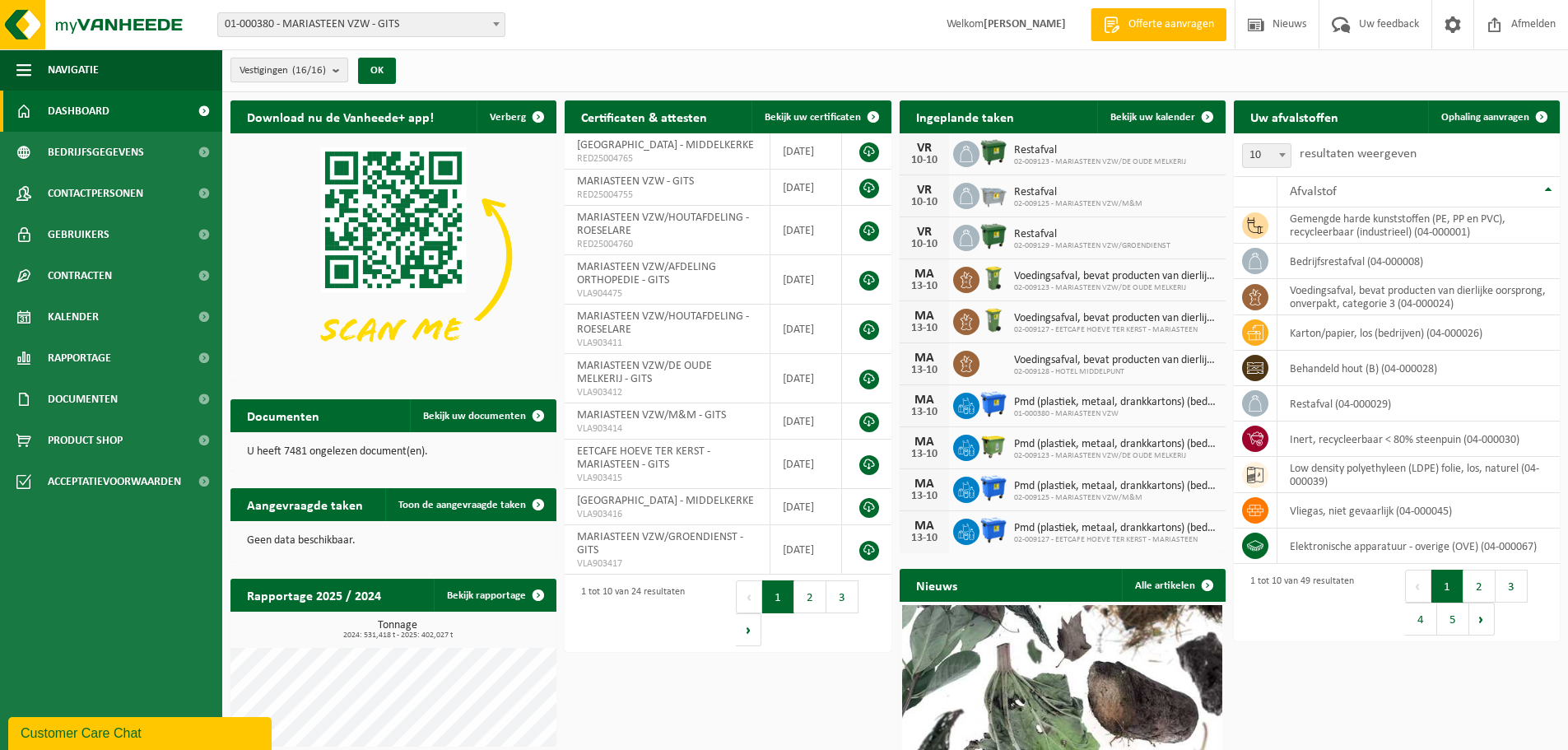
click at [335, 69] on b "submit" at bounding box center [340, 70] width 14 height 23
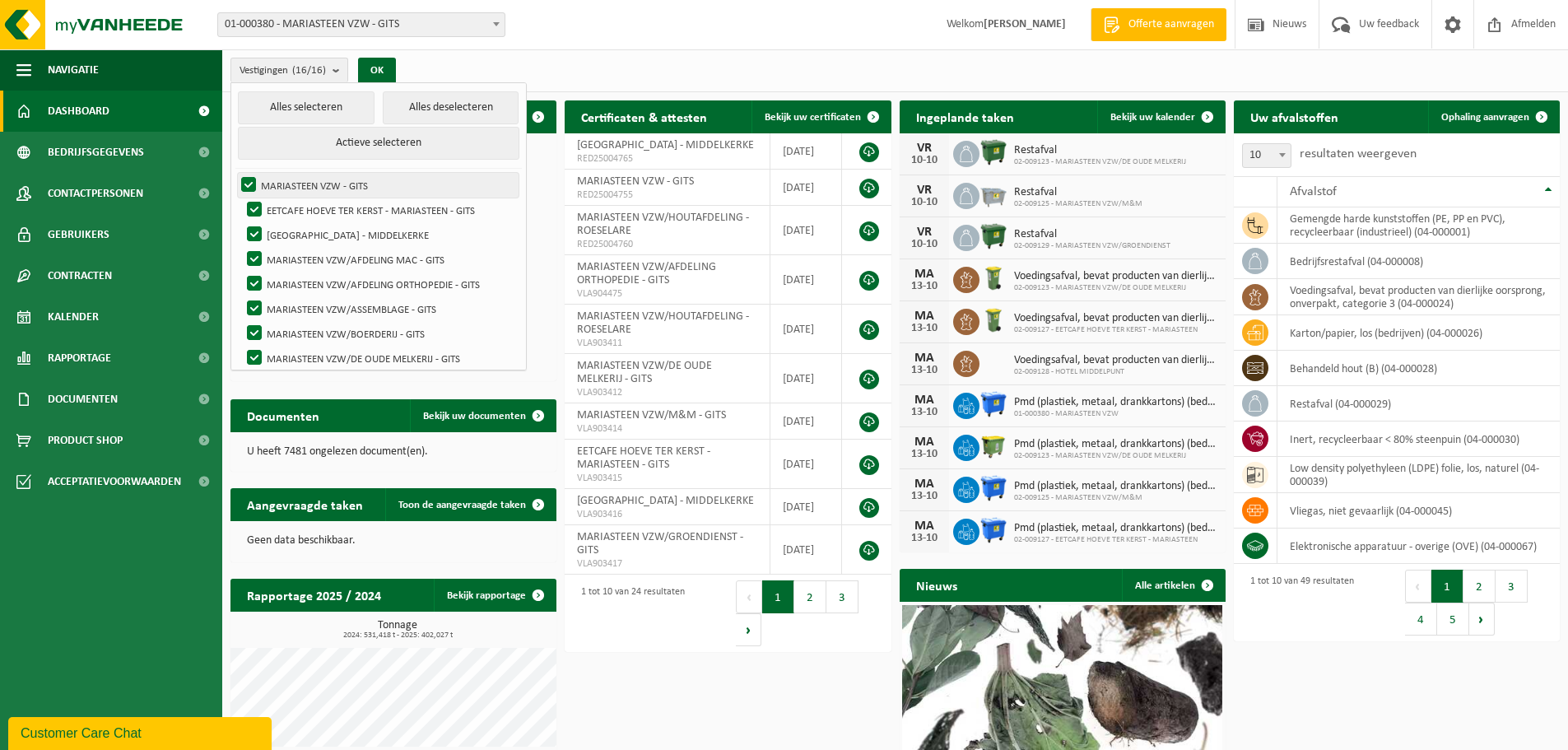
scroll to position [164, 0]
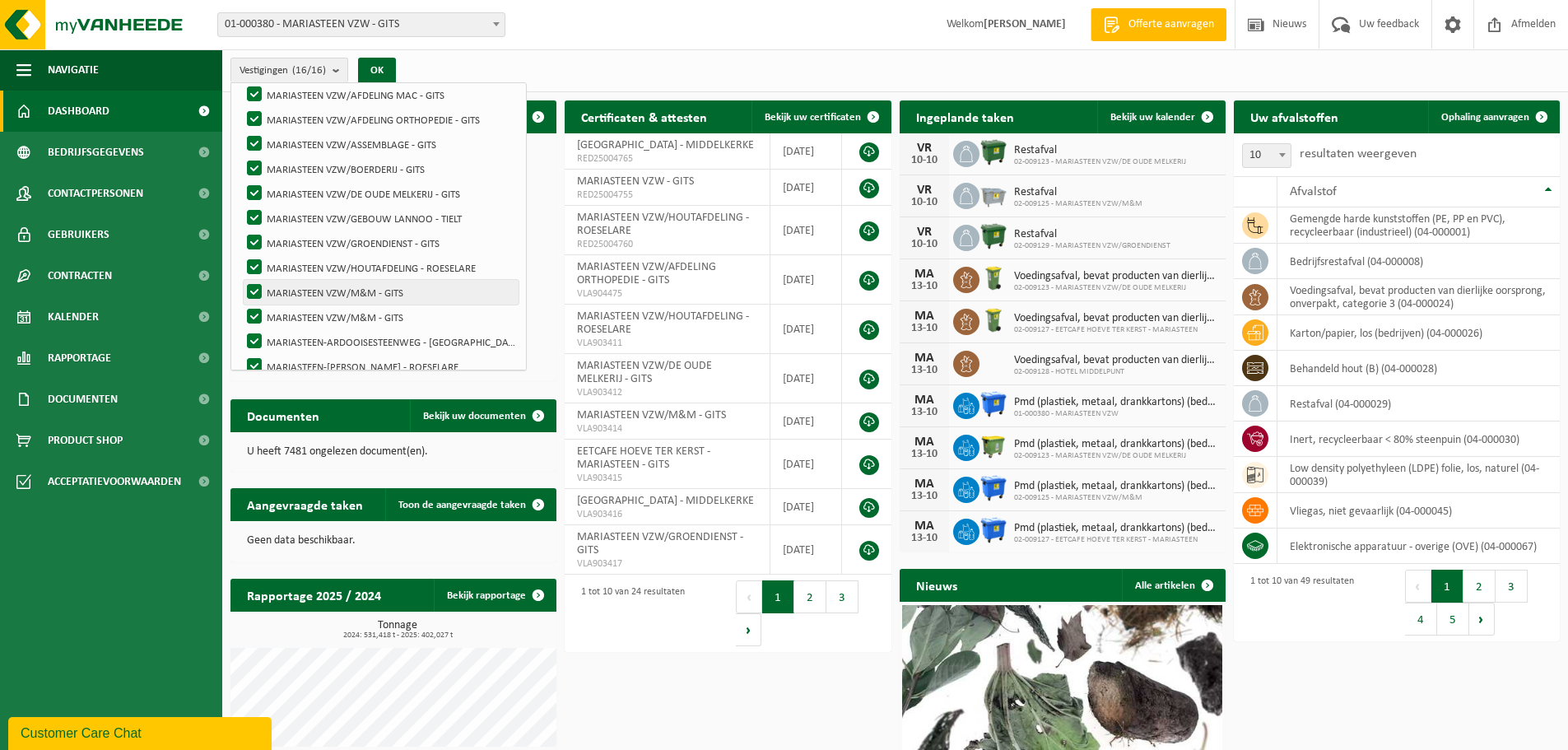
click at [300, 284] on label "MARIASTEEN VZW/M&M - GITS" at bounding box center [381, 292] width 275 height 25
click at [241, 280] on input "MARIASTEEN VZW/M&M - GITS" at bounding box center [240, 279] width 1 height 1
checkbox input "false"
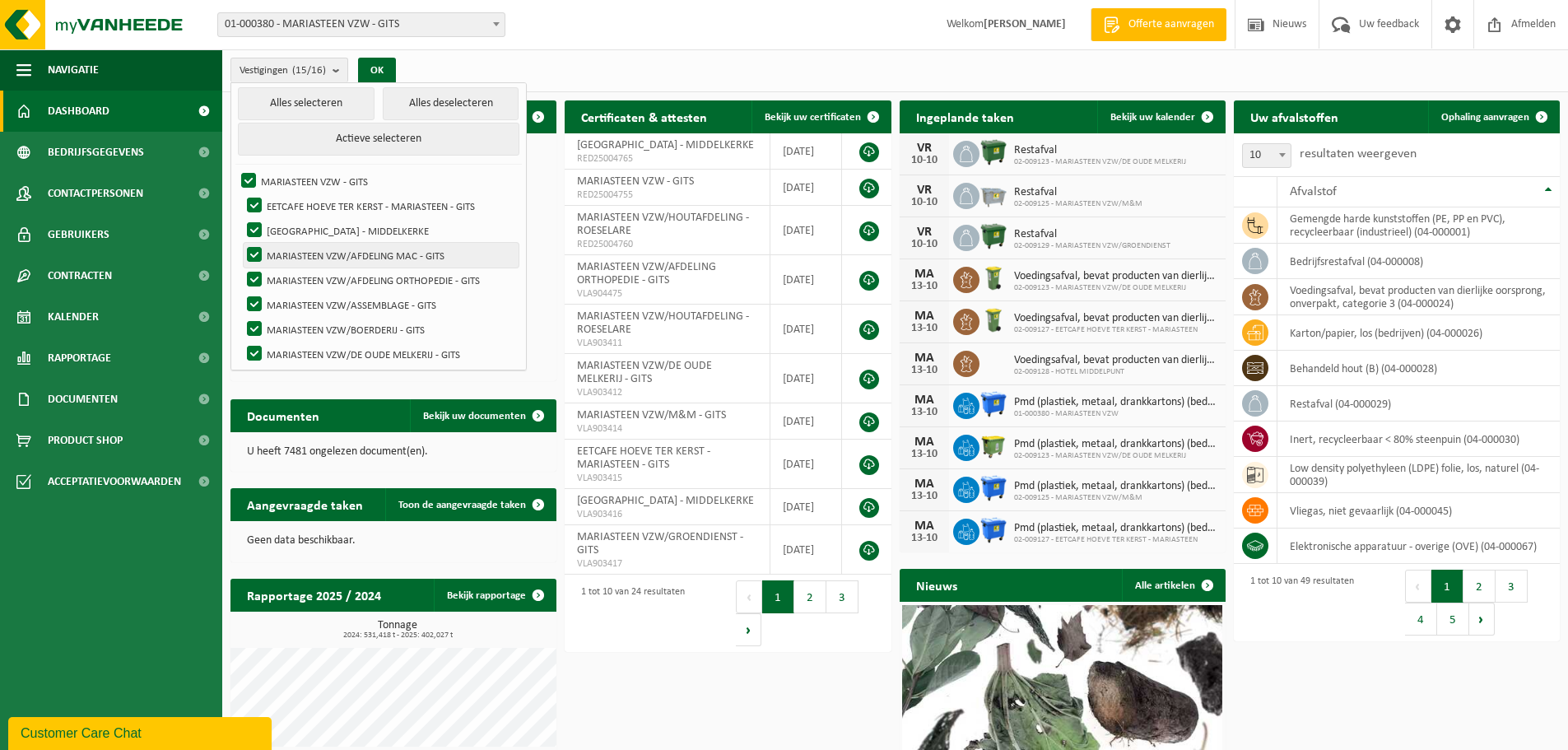
scroll to position [0, 0]
click at [423, 104] on button "Alles deselecteren" at bounding box center [451, 108] width 137 height 33
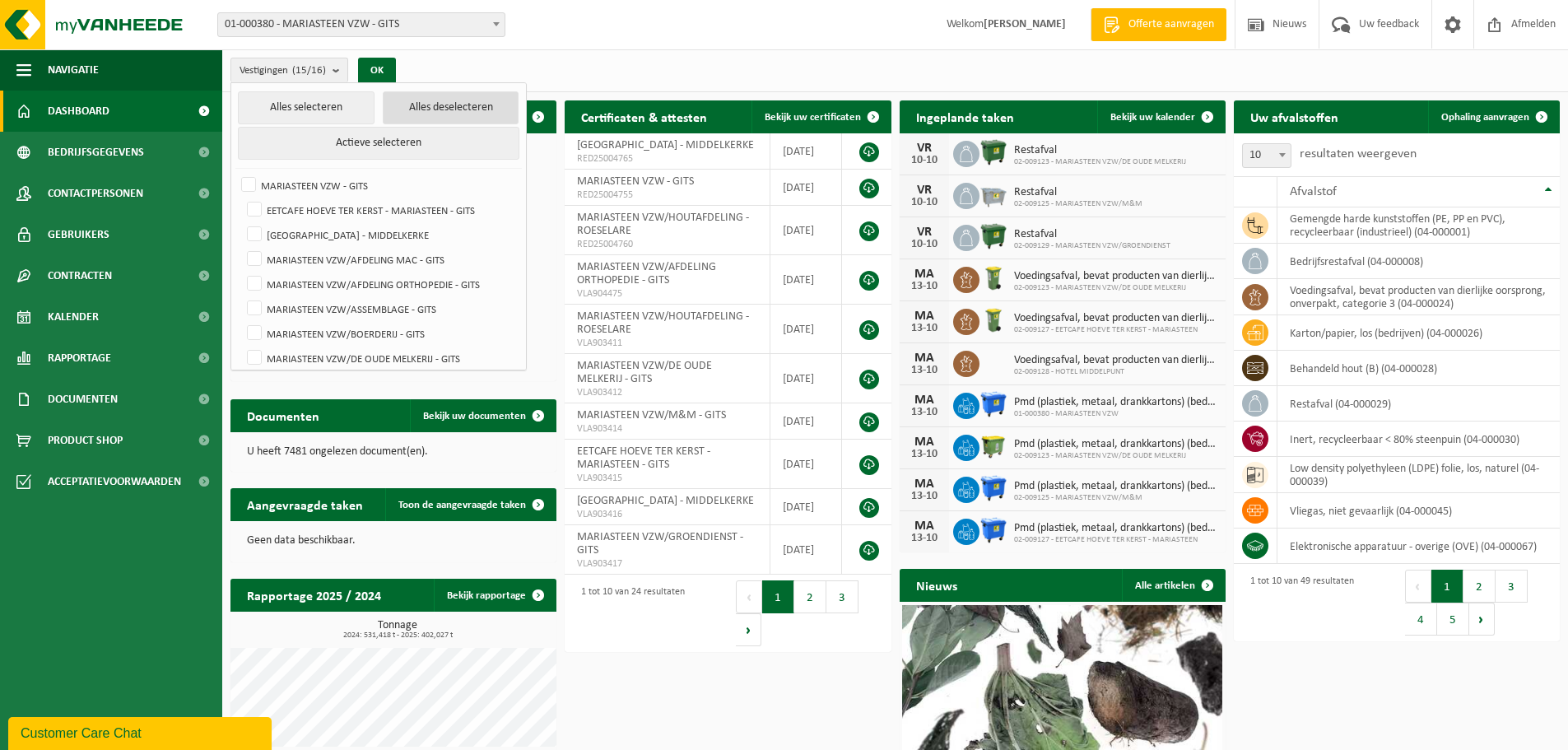
checkbox input "false"
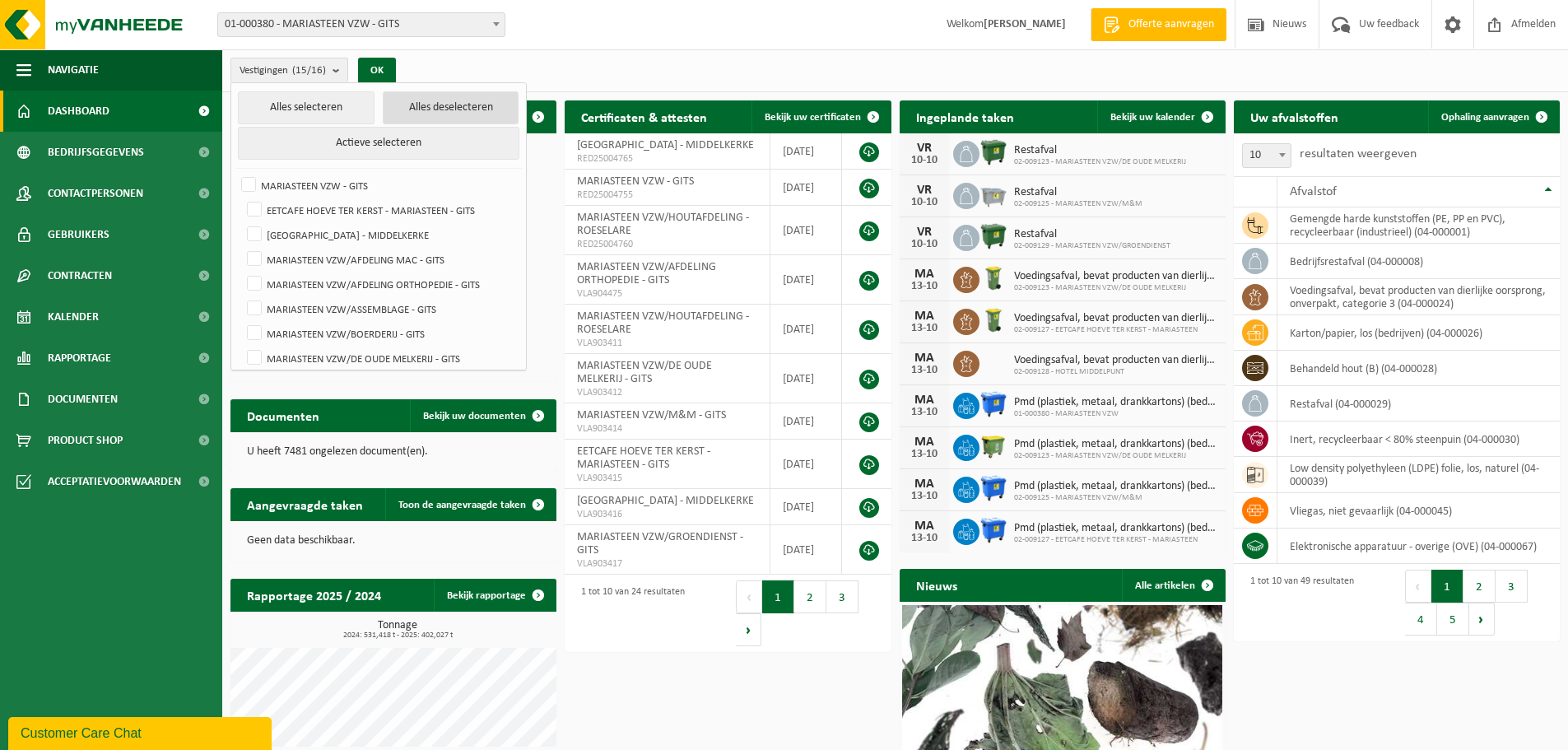
checkbox input "false"
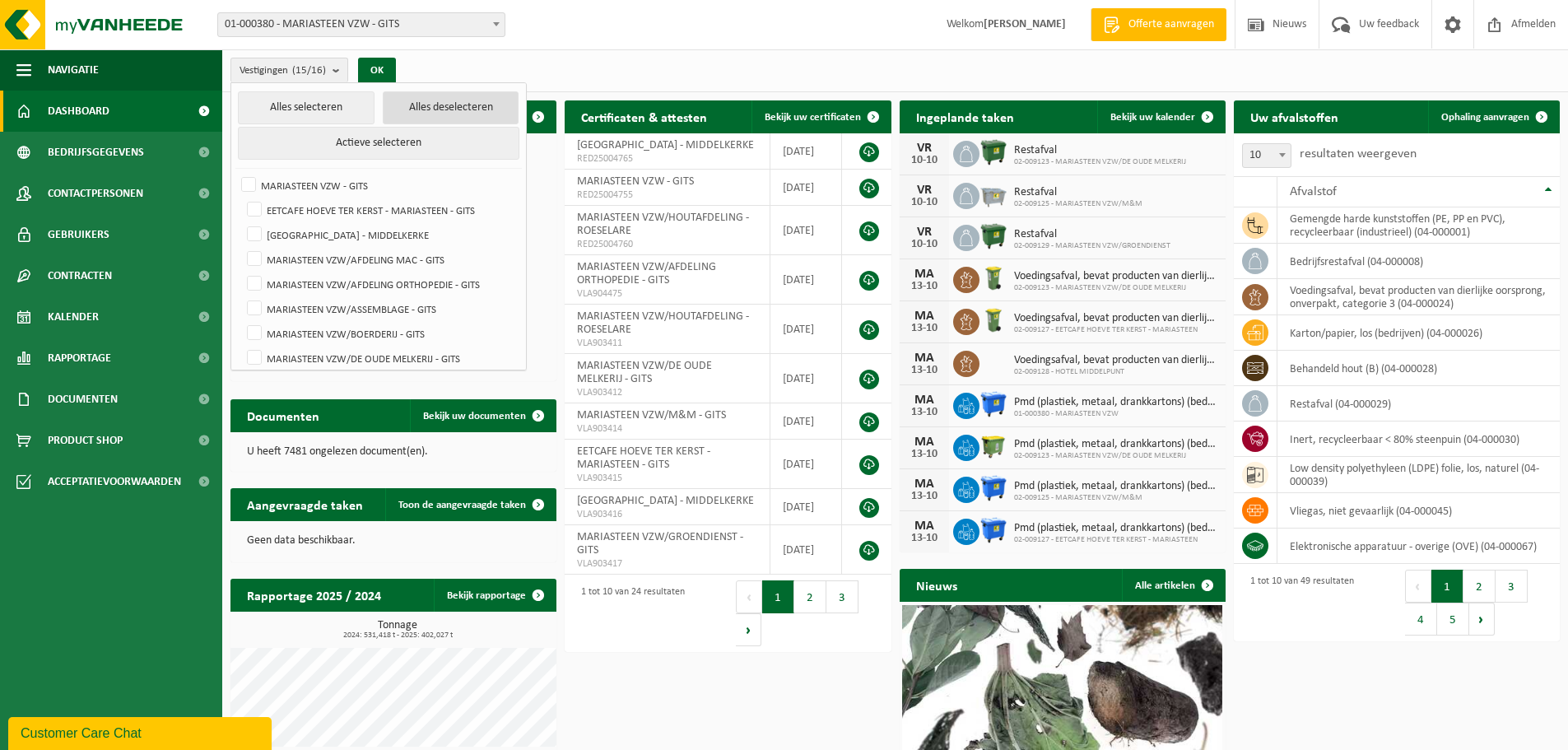
checkbox input "false"
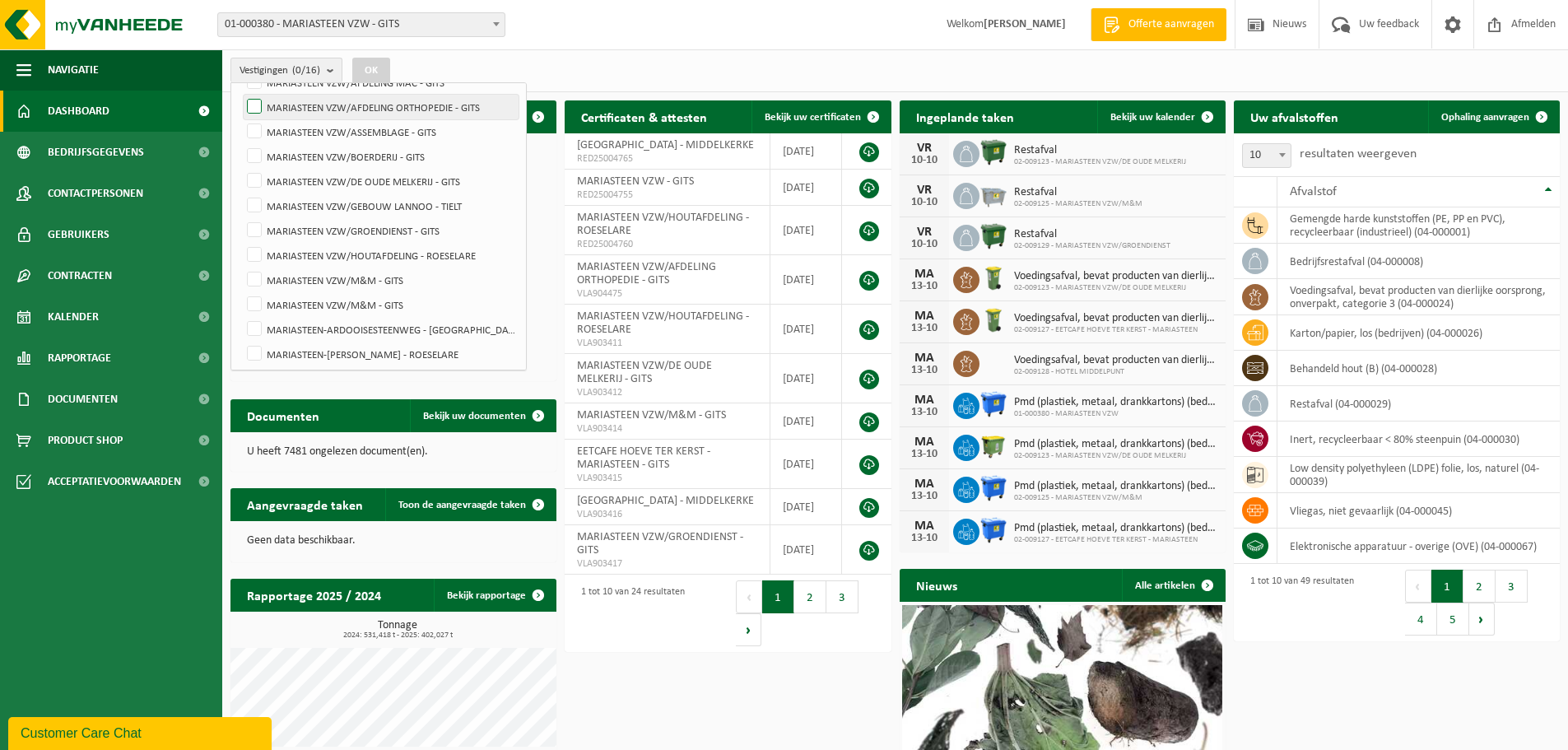
scroll to position [205, 0]
click at [324, 250] on label "MARIASTEEN VZW/M&M - GITS" at bounding box center [381, 252] width 275 height 25
click at [241, 239] on input "MARIASTEEN VZW/M&M - GITS" at bounding box center [240, 238] width 1 height 1
checkbox input "true"
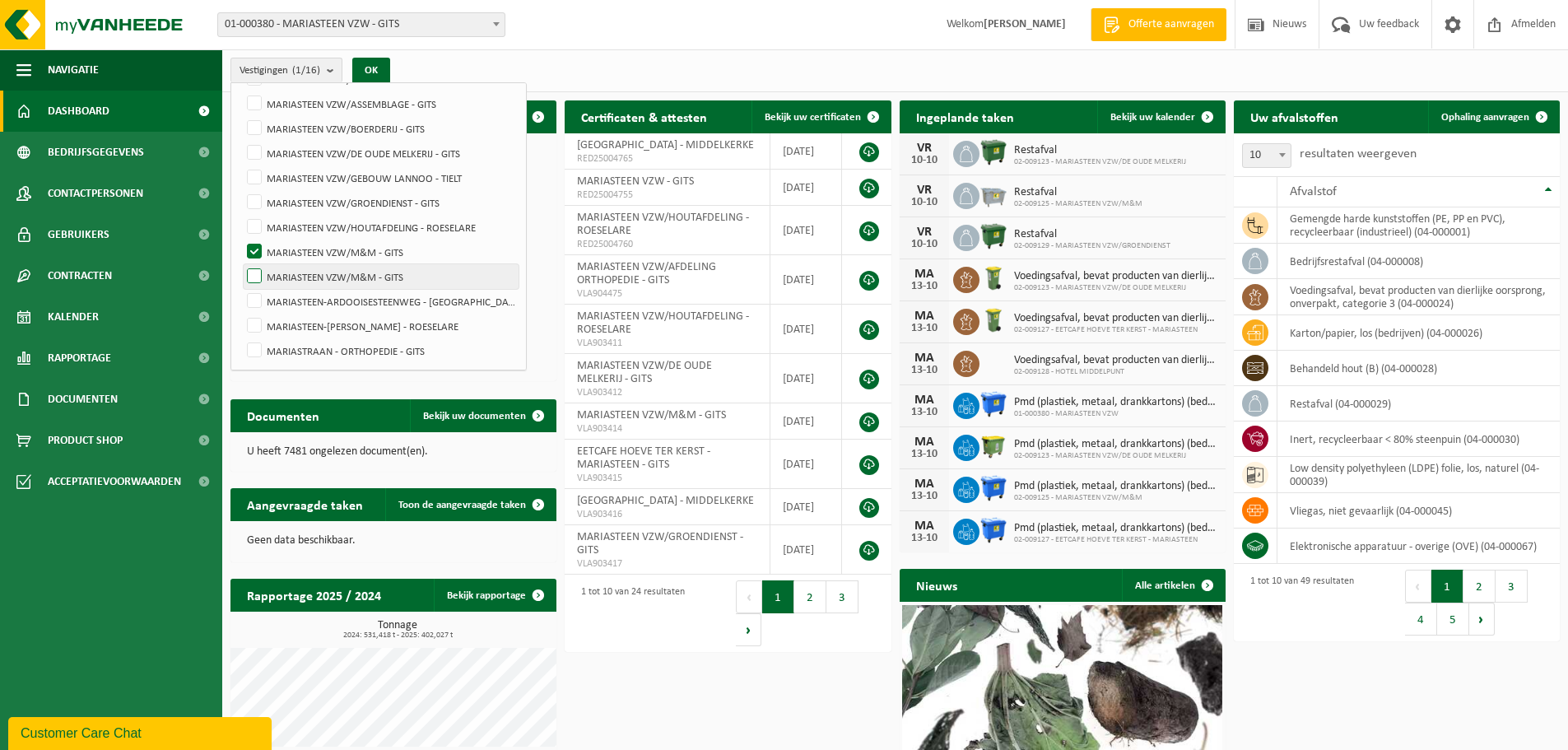
click at [305, 267] on label "MARIASTEEN VZW/M&M - GITS" at bounding box center [381, 277] width 275 height 25
click at [241, 264] on input "MARIASTEEN VZW/M&M - GITS" at bounding box center [240, 263] width 1 height 1
checkbox input "true"
click at [383, 67] on button "OK" at bounding box center [370, 70] width 38 height 26
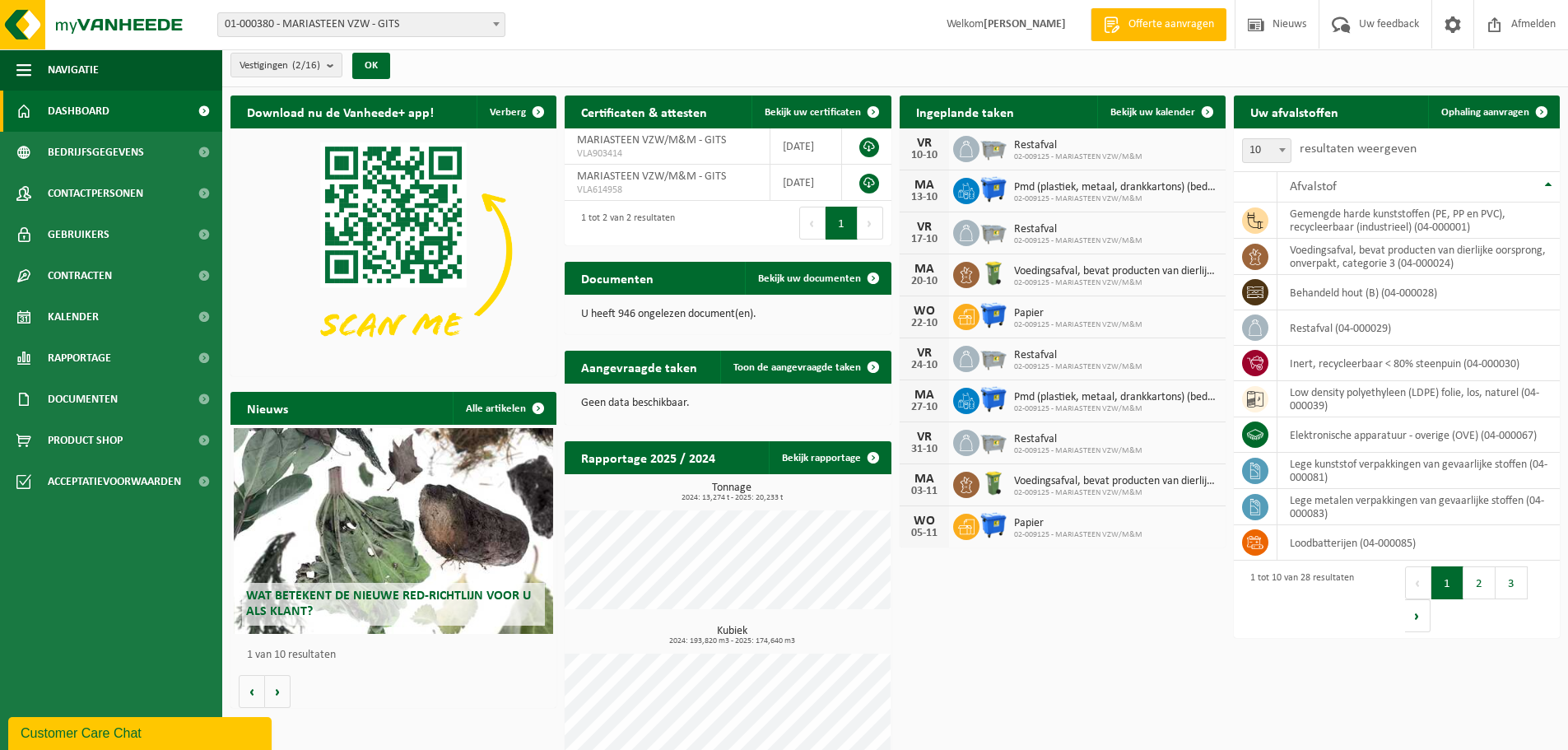
scroll to position [0, 0]
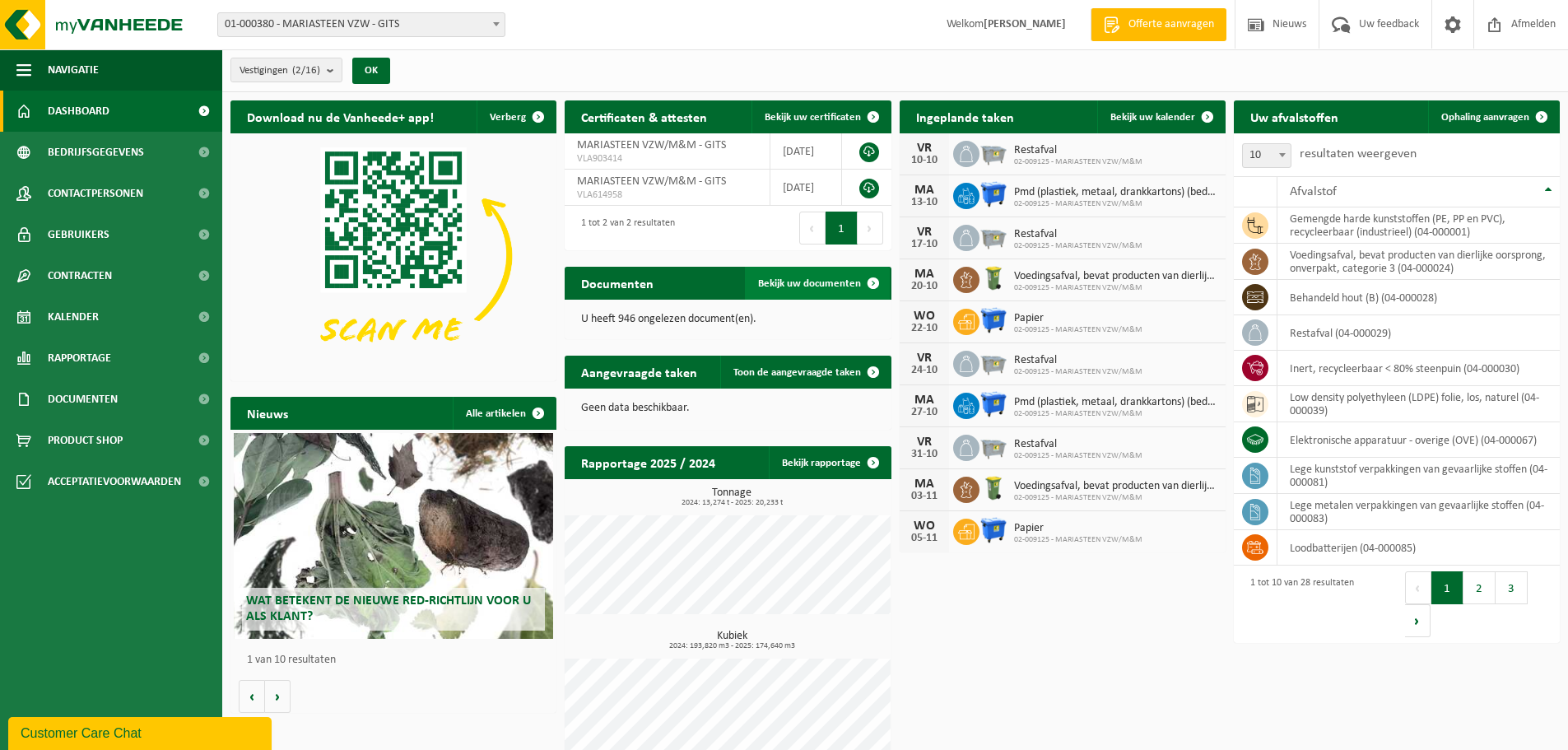
click at [831, 287] on span "Bekijk uw documenten" at bounding box center [809, 283] width 103 height 11
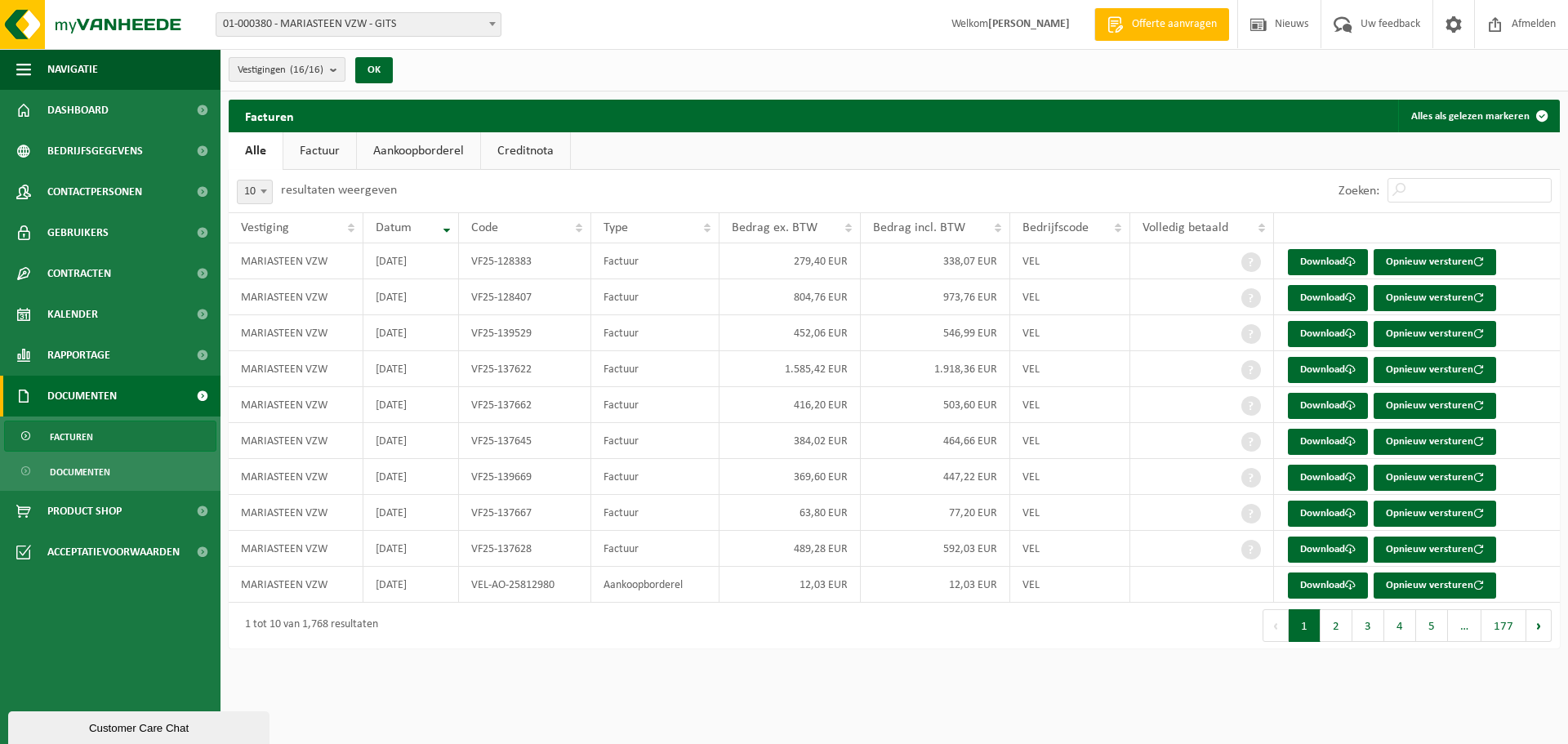
click at [335, 67] on b "submit" at bounding box center [337, 70] width 14 height 23
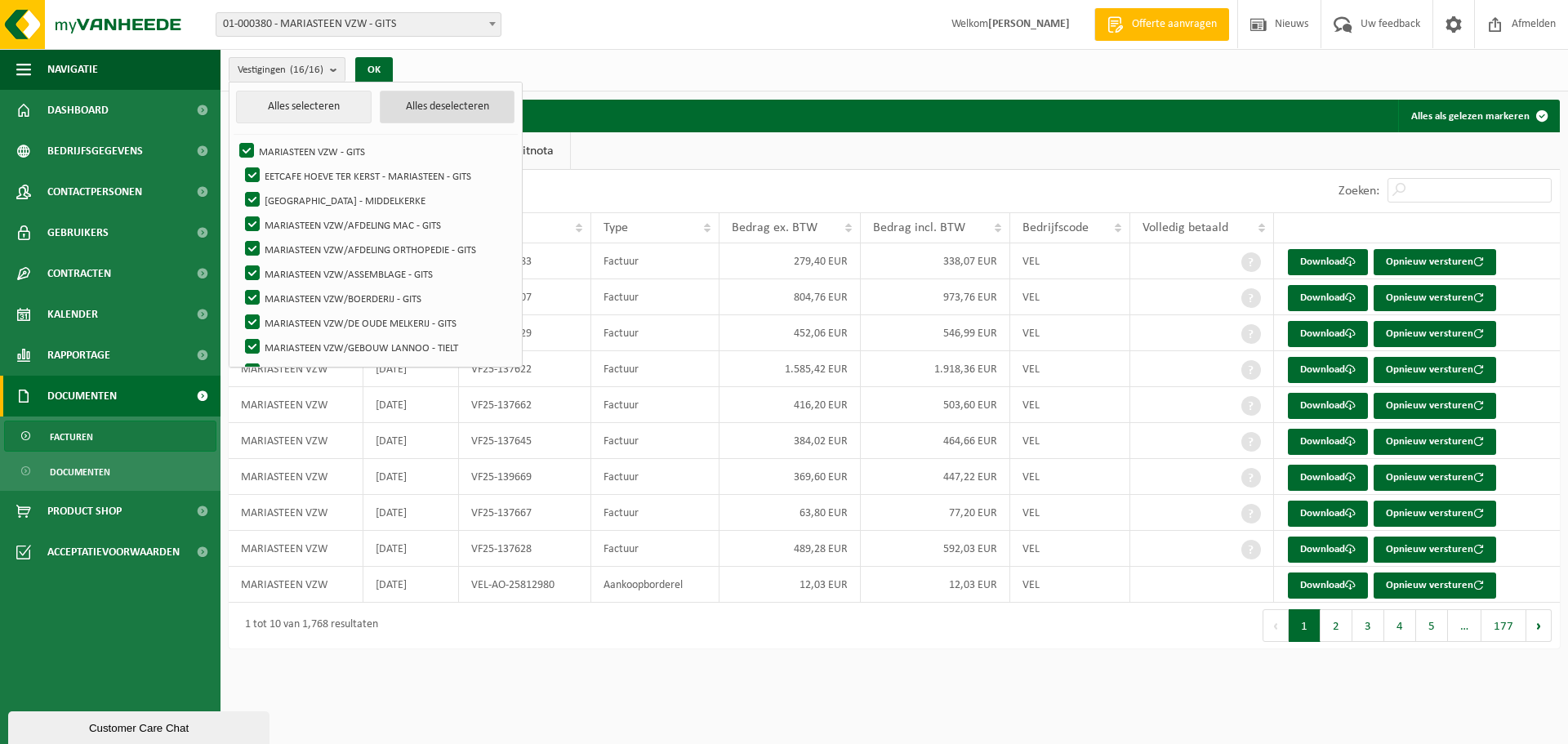
click at [425, 105] on button "Alles deselecteren" at bounding box center [448, 107] width 136 height 32
checkbox input "false"
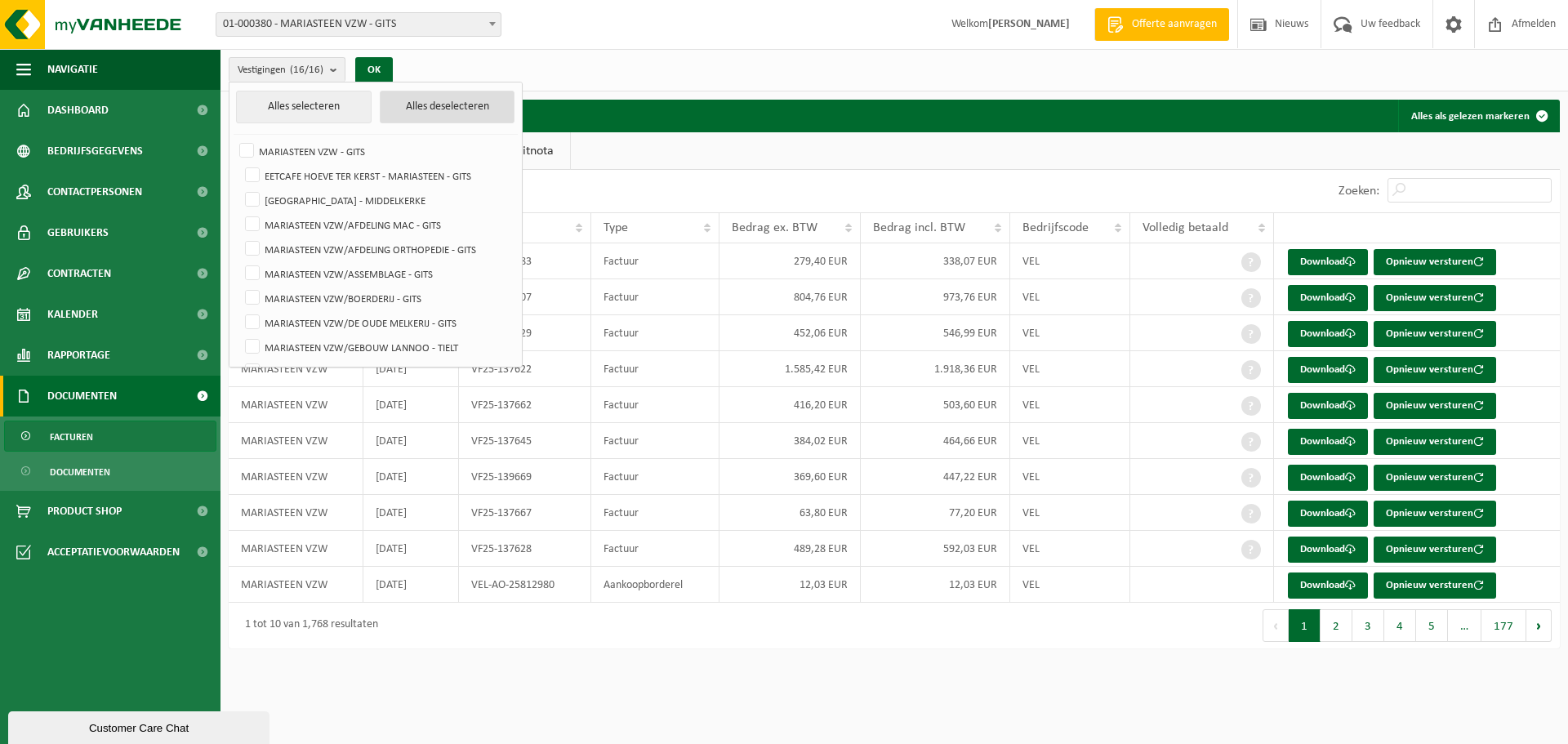
checkbox input "false"
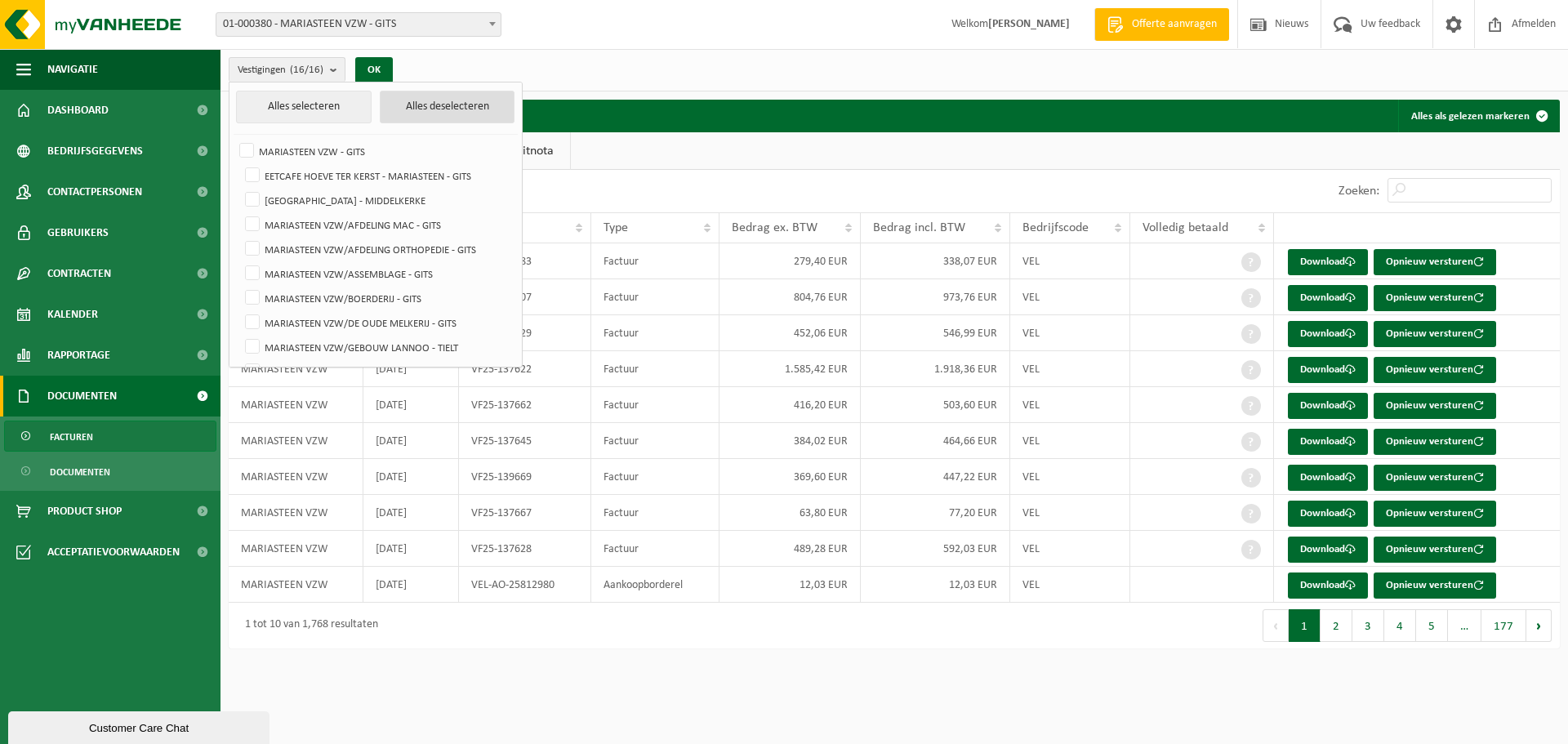
checkbox input "false"
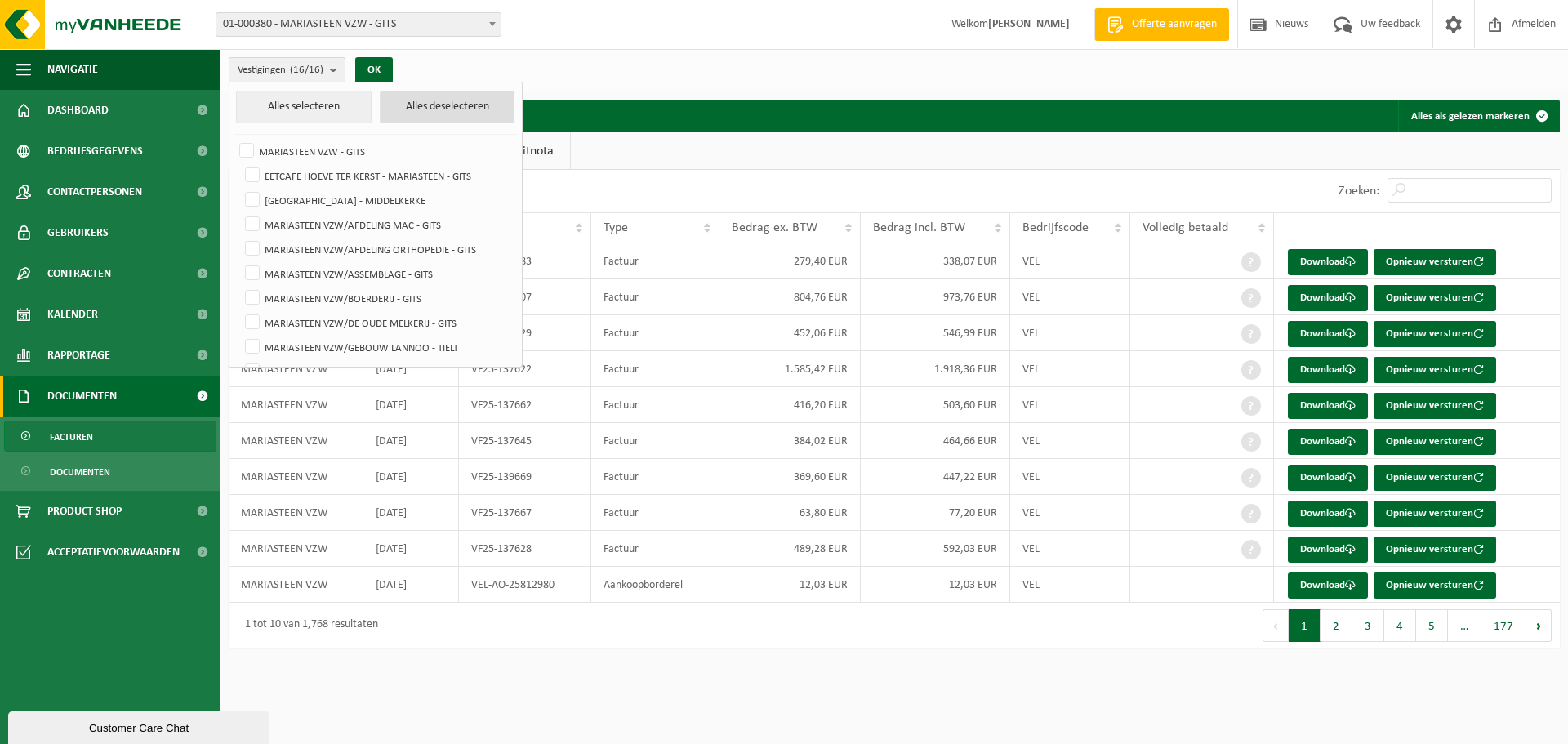
checkbox input "false"
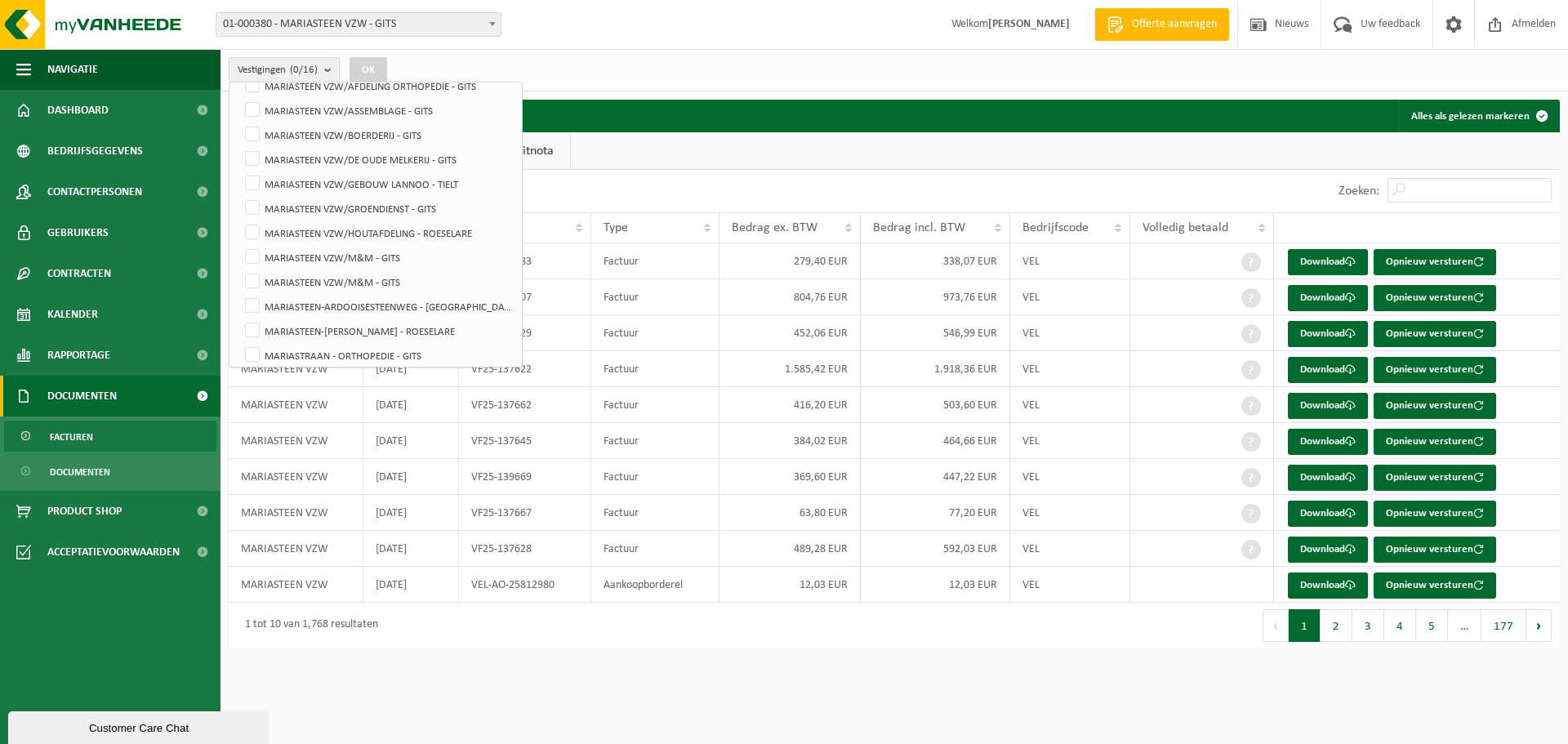
scroll to position [172, 0]
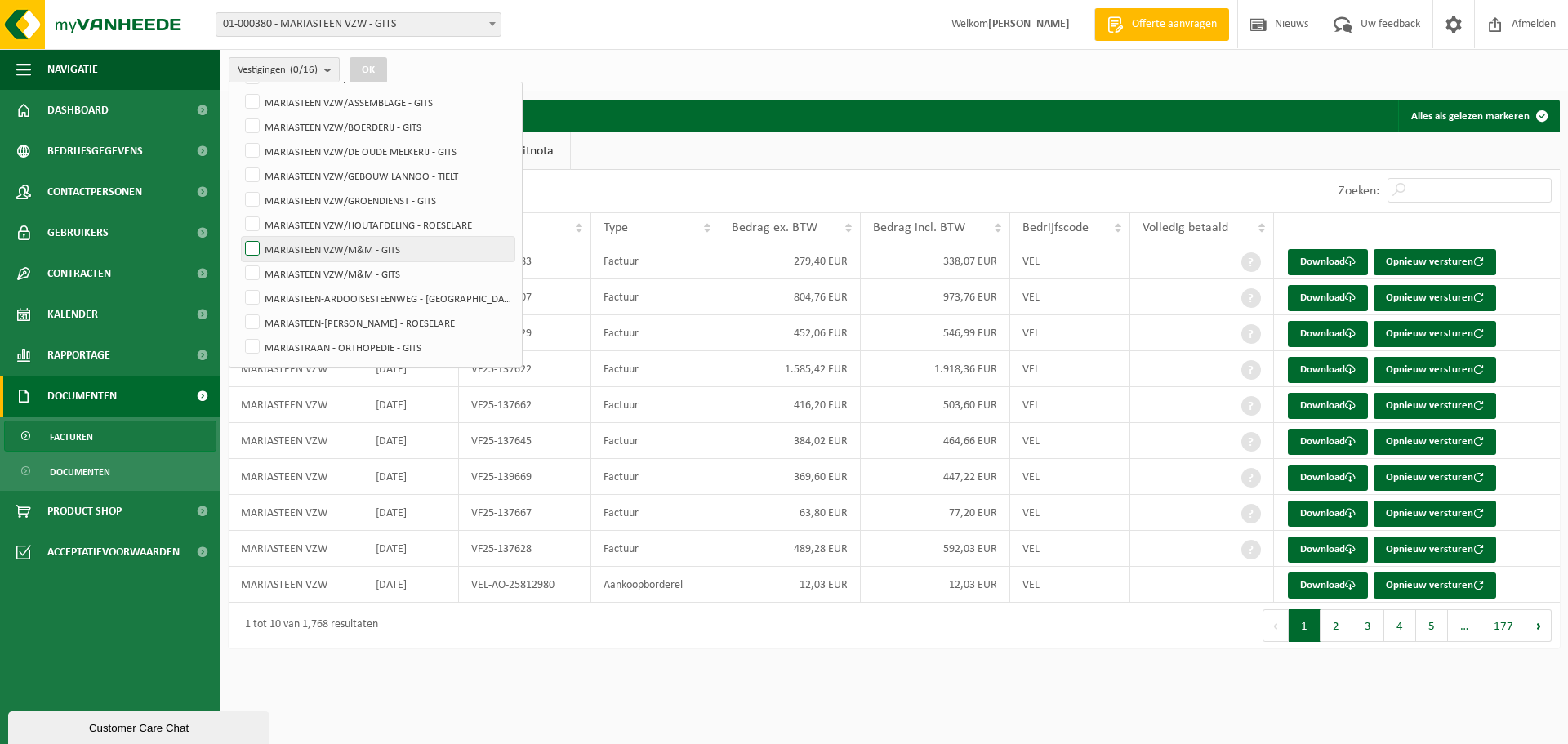
click at [350, 240] on label "MARIASTEEN VZW/M&M - GITS" at bounding box center [378, 249] width 273 height 25
click at [240, 237] on input "MARIASTEEN VZW/M&M - GITS" at bounding box center [239, 236] width 1 height 1
checkbox input "true"
click at [346, 269] on label "MARIASTEEN VZW/M&M - GITS" at bounding box center [378, 274] width 273 height 25
click at [240, 261] on input "MARIASTEEN VZW/M&M - GITS" at bounding box center [239, 260] width 1 height 1
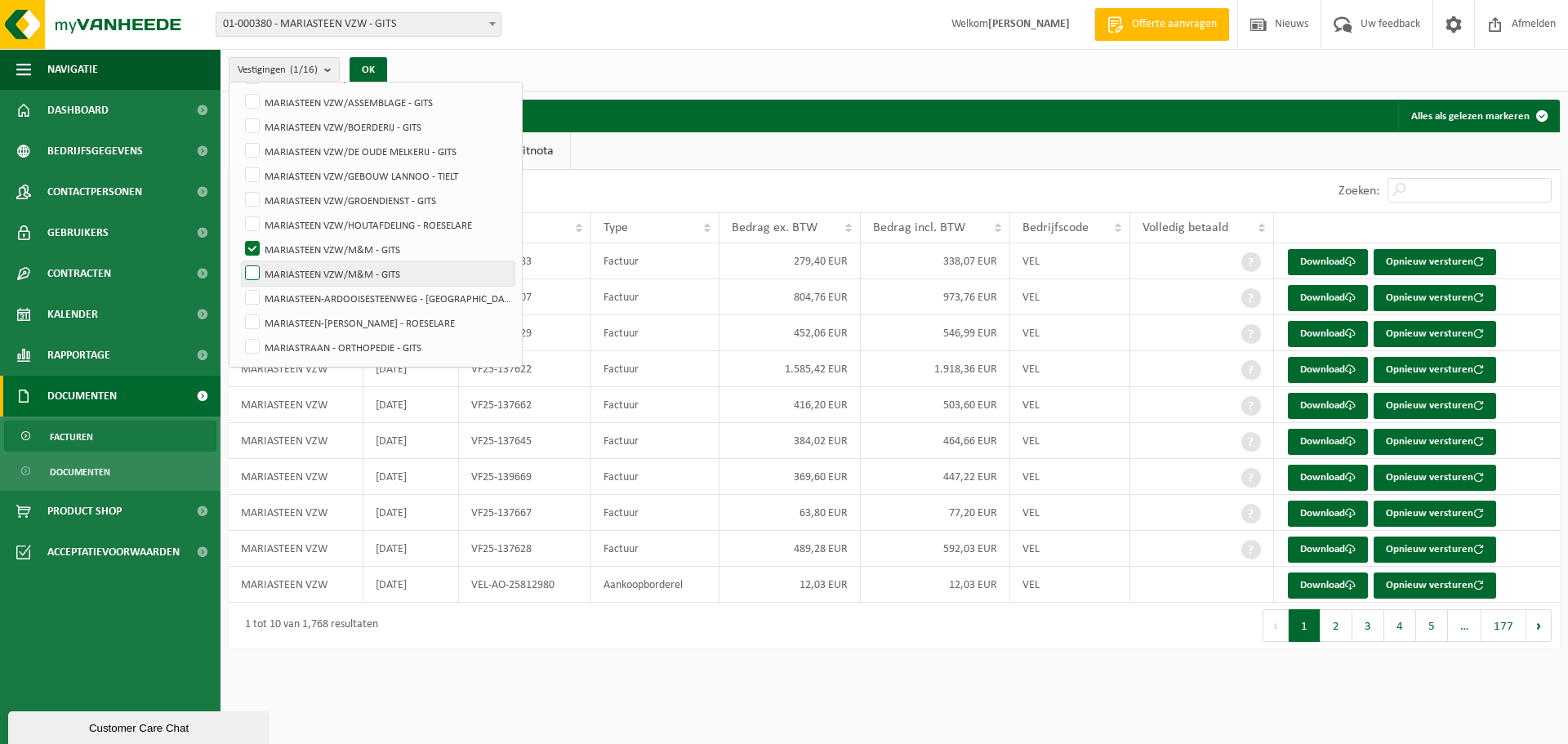
checkbox input "true"
click at [372, 67] on button "OK" at bounding box center [367, 70] width 37 height 26
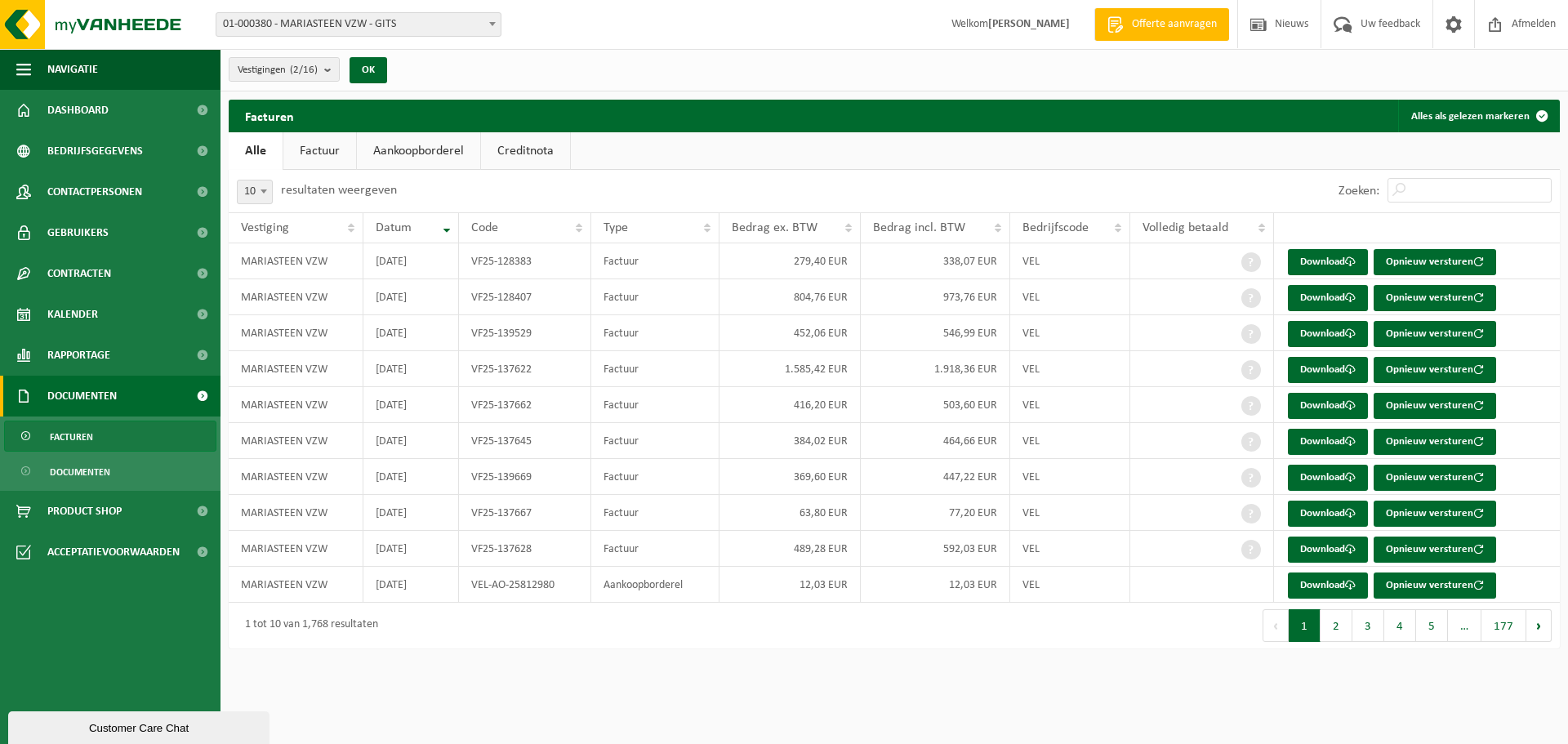
click at [264, 193] on b at bounding box center [263, 192] width 7 height 4
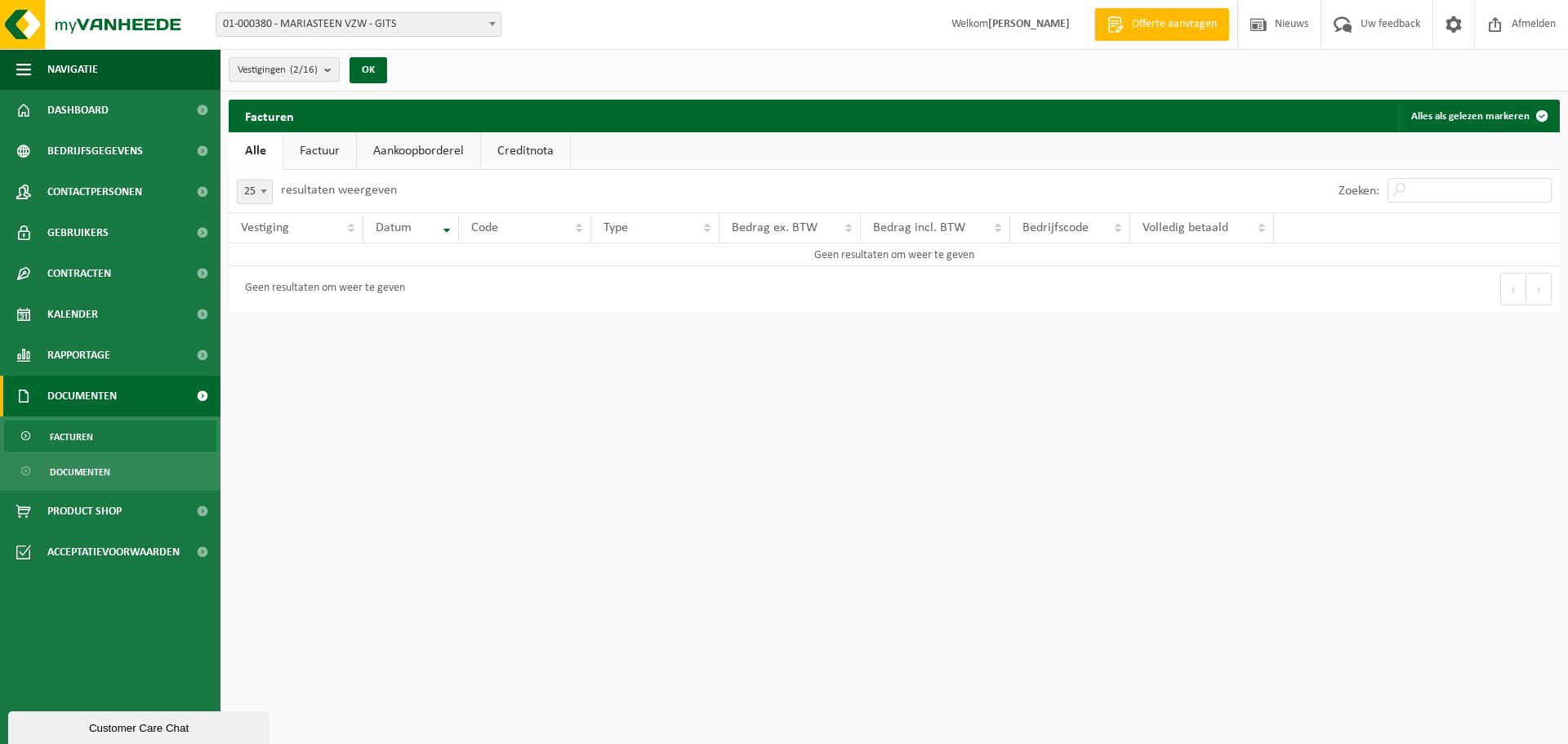
click at [316, 156] on link "Factuur" at bounding box center [320, 151] width 73 height 37
click at [423, 144] on link "Aankoopborderel" at bounding box center [420, 151] width 123 height 37
click at [554, 145] on link "Creditnota" at bounding box center [533, 151] width 89 height 37
drag, startPoint x: 320, startPoint y: 154, endPoint x: 293, endPoint y: 156, distance: 27.1
click at [319, 154] on link "Factuur" at bounding box center [319, 151] width 73 height 37
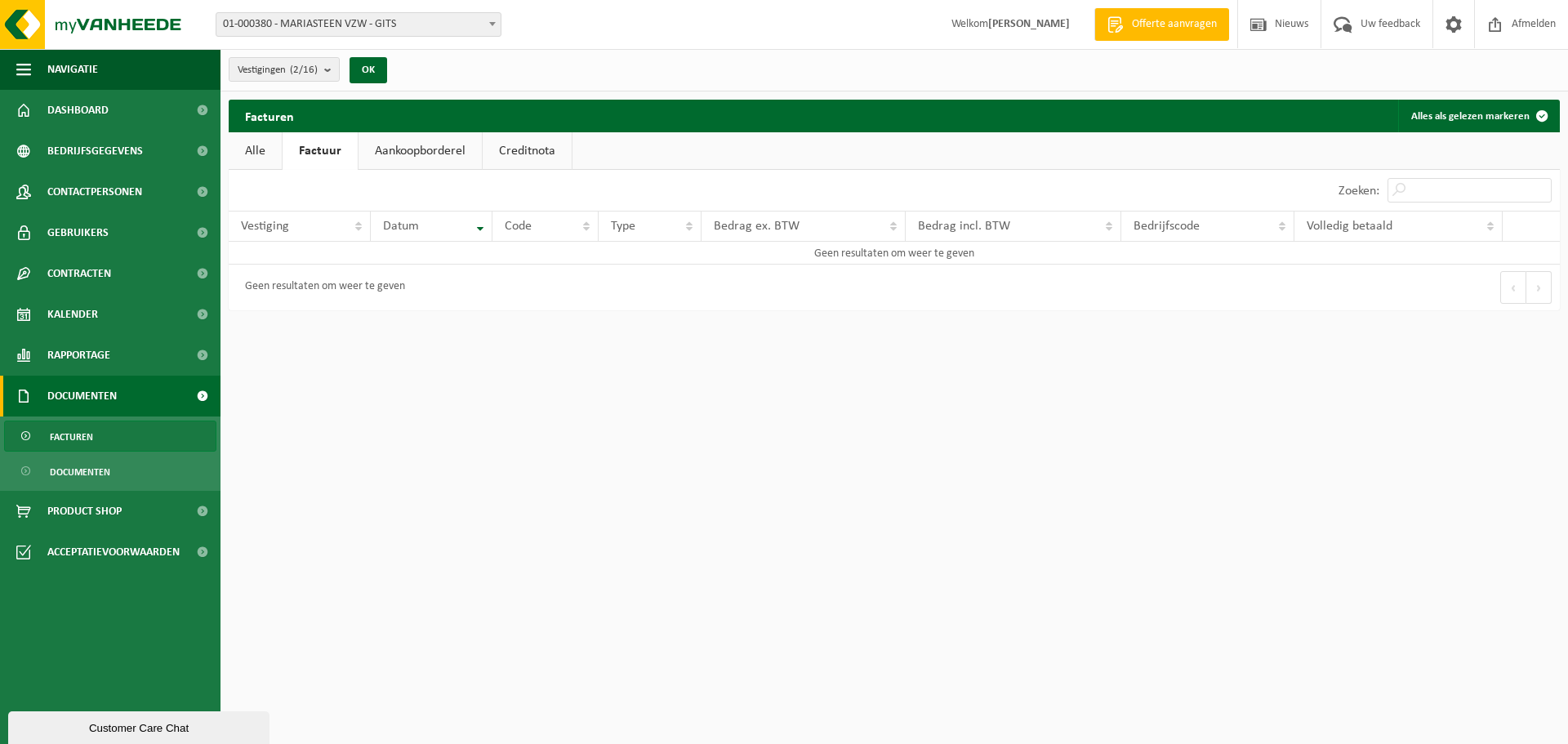
click at [223, 155] on div "Facturen Alles als gelezen markeren Even geduld. Door de grote hoeveelheid gege…" at bounding box center [894, 208] width 1348 height 218
click at [245, 146] on link "Alle" at bounding box center [256, 151] width 53 height 37
click at [264, 187] on span at bounding box center [263, 191] width 16 height 21
select select "10"
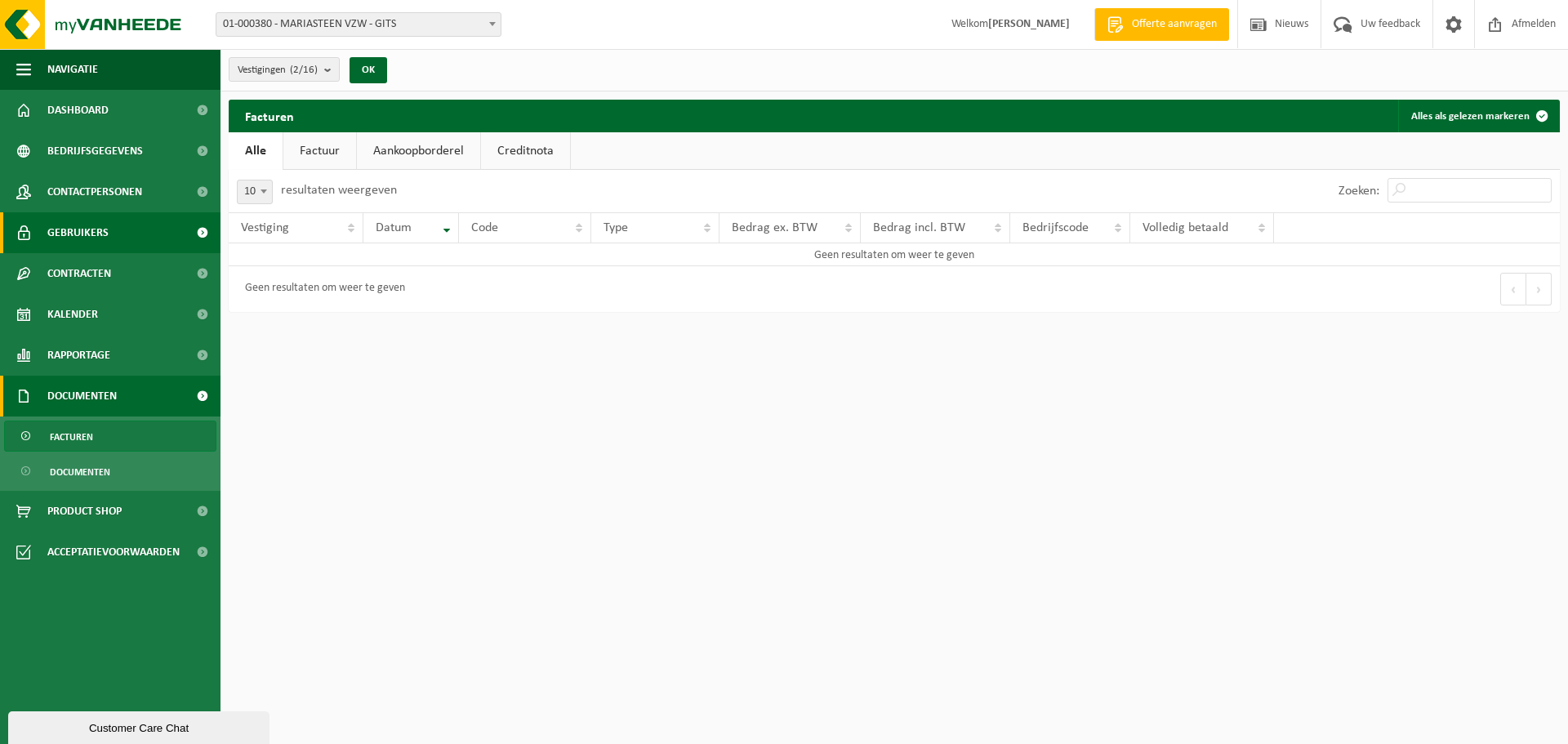
click at [123, 238] on link "Gebruikers" at bounding box center [110, 232] width 220 height 41
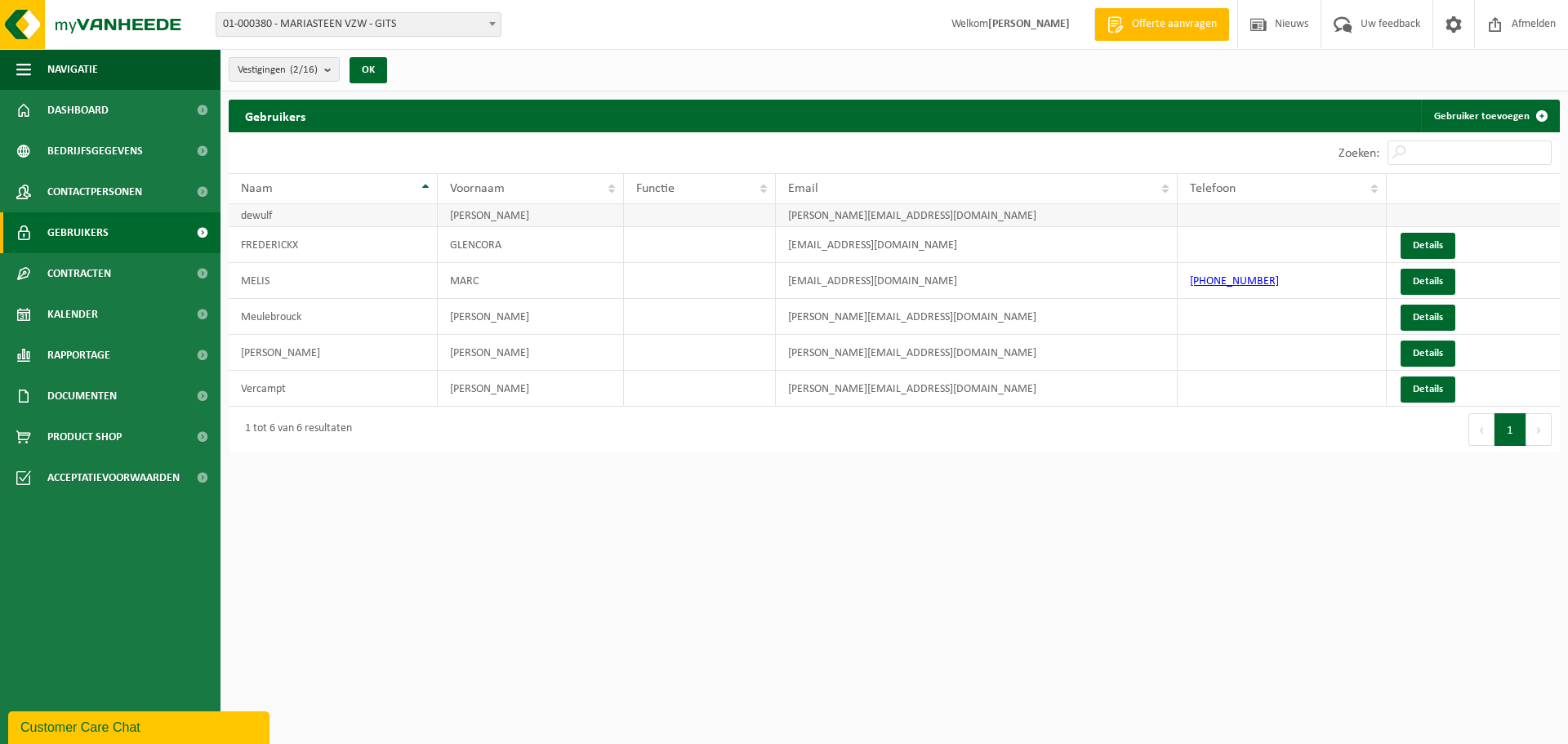
click at [282, 215] on td "dewulf" at bounding box center [333, 216] width 209 height 23
click at [121, 107] on link "Dashboard" at bounding box center [110, 110] width 220 height 41
